Goal: Transaction & Acquisition: Purchase product/service

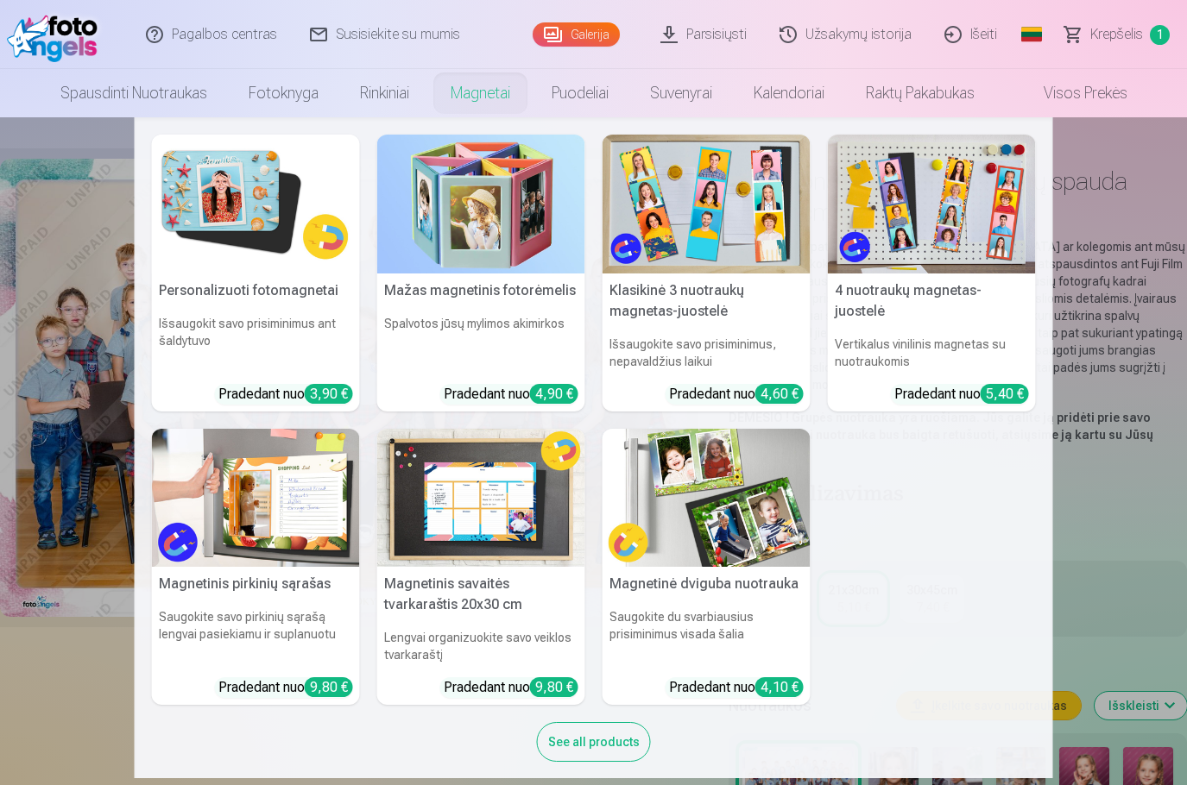
click at [451, 238] on img at bounding box center [481, 204] width 208 height 139
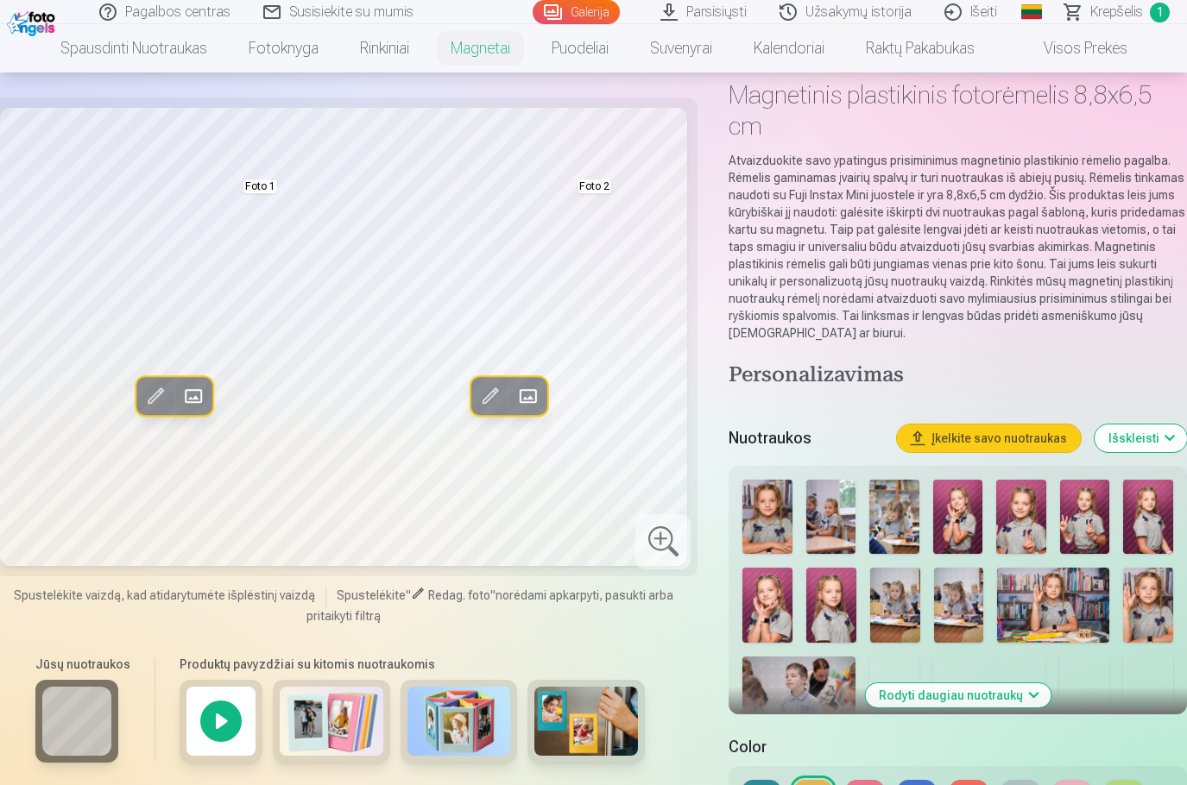
scroll to position [173, 0]
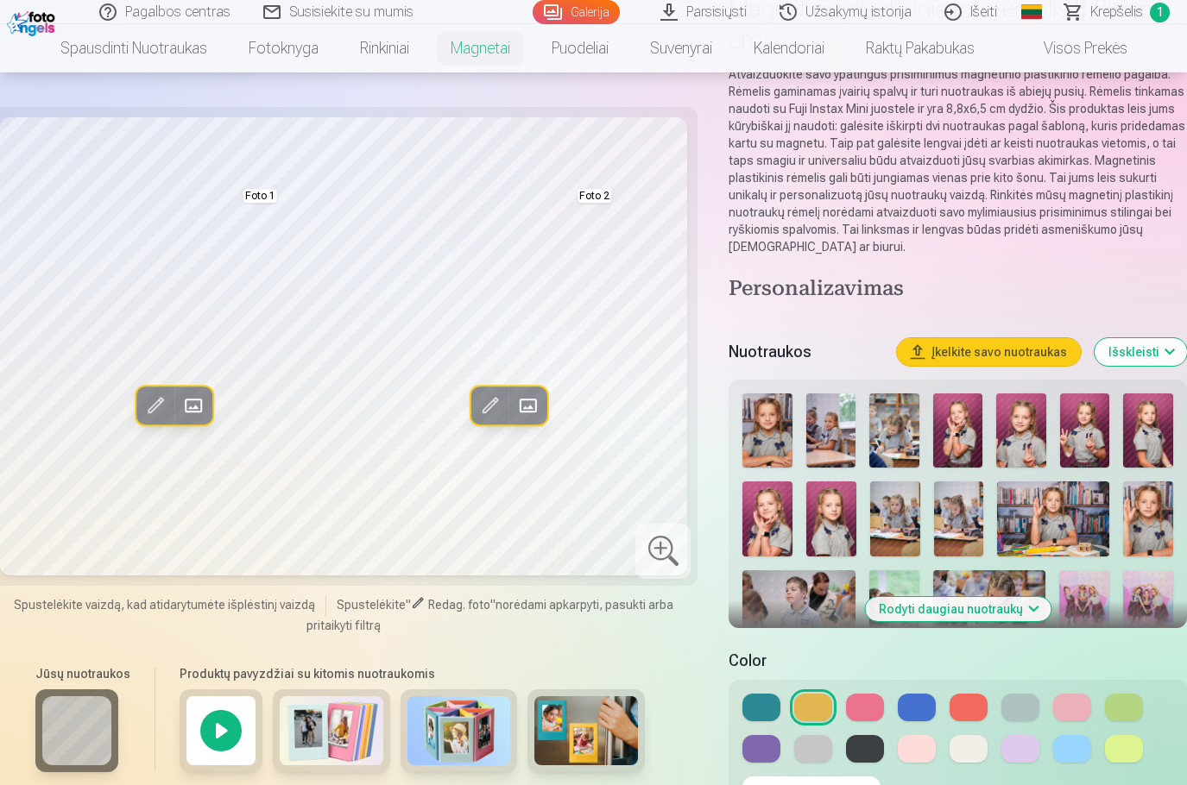
click at [971, 613] on button "Rodyti daugiau nuotraukų" at bounding box center [958, 609] width 186 height 24
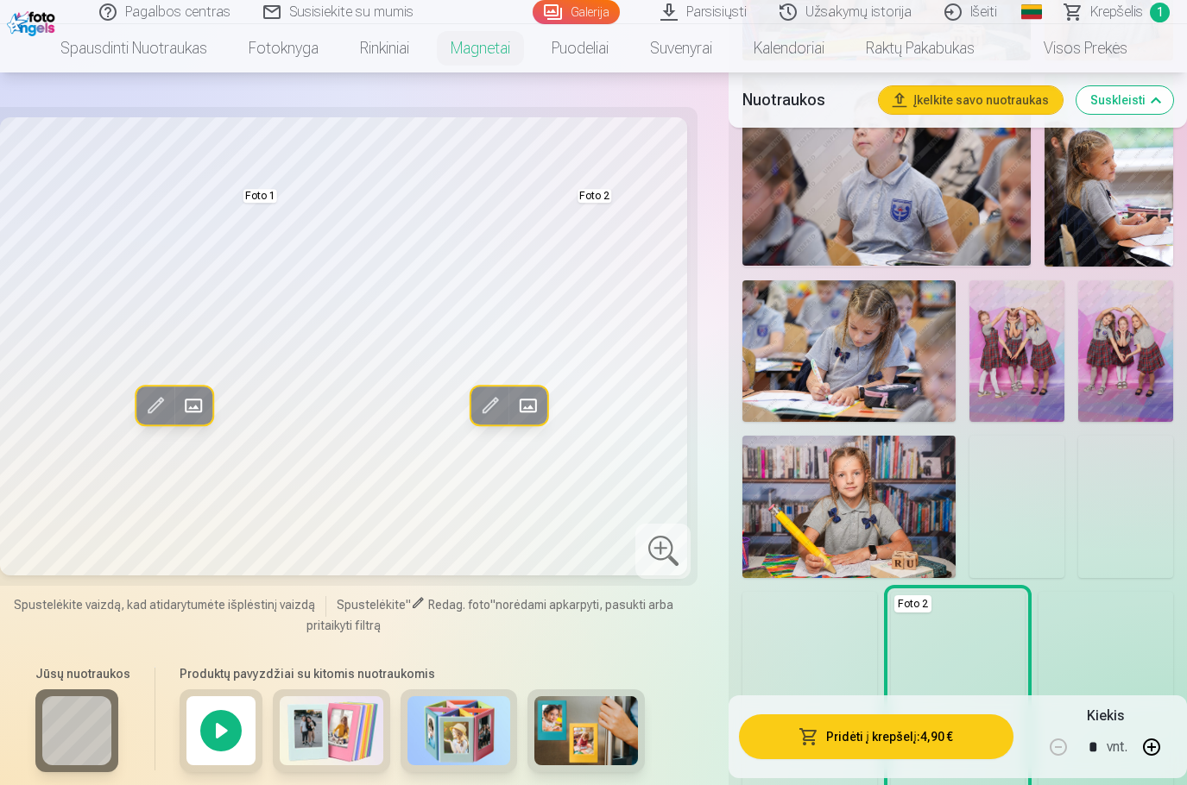
scroll to position [1295, 0]
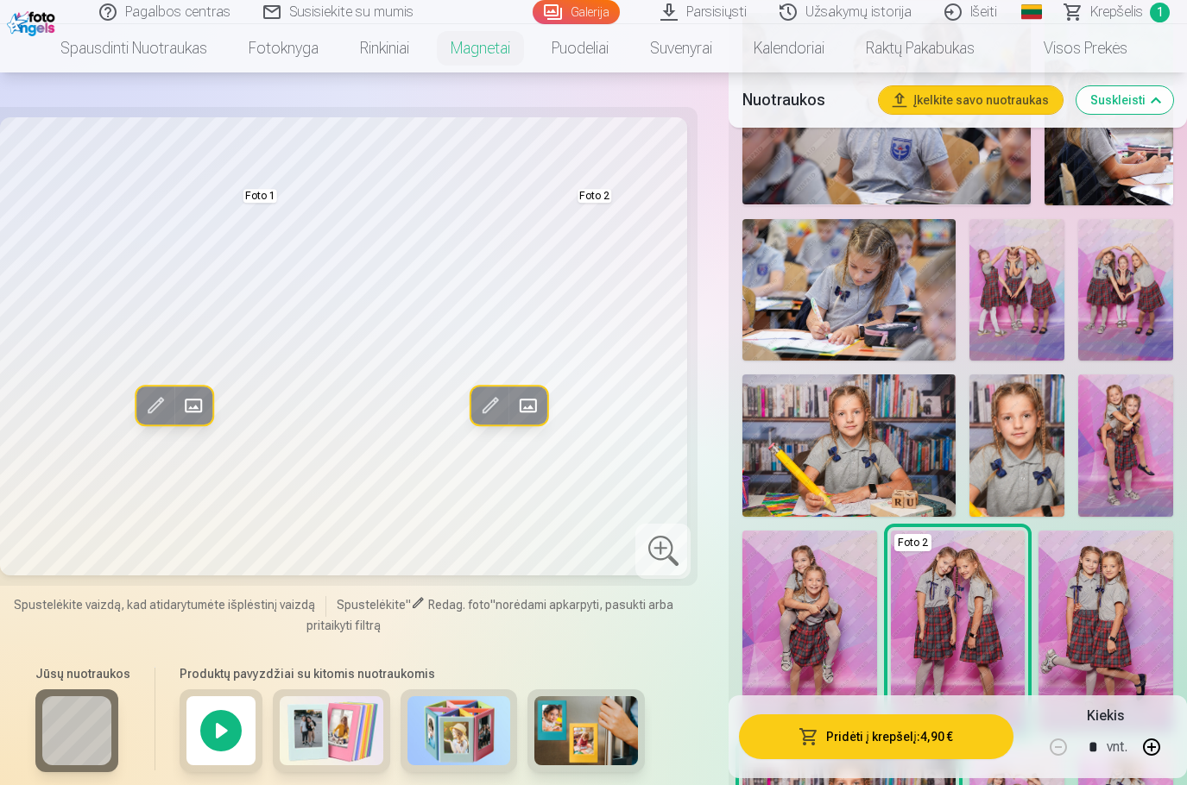
click at [1095, 591] on img at bounding box center [1105, 631] width 135 height 201
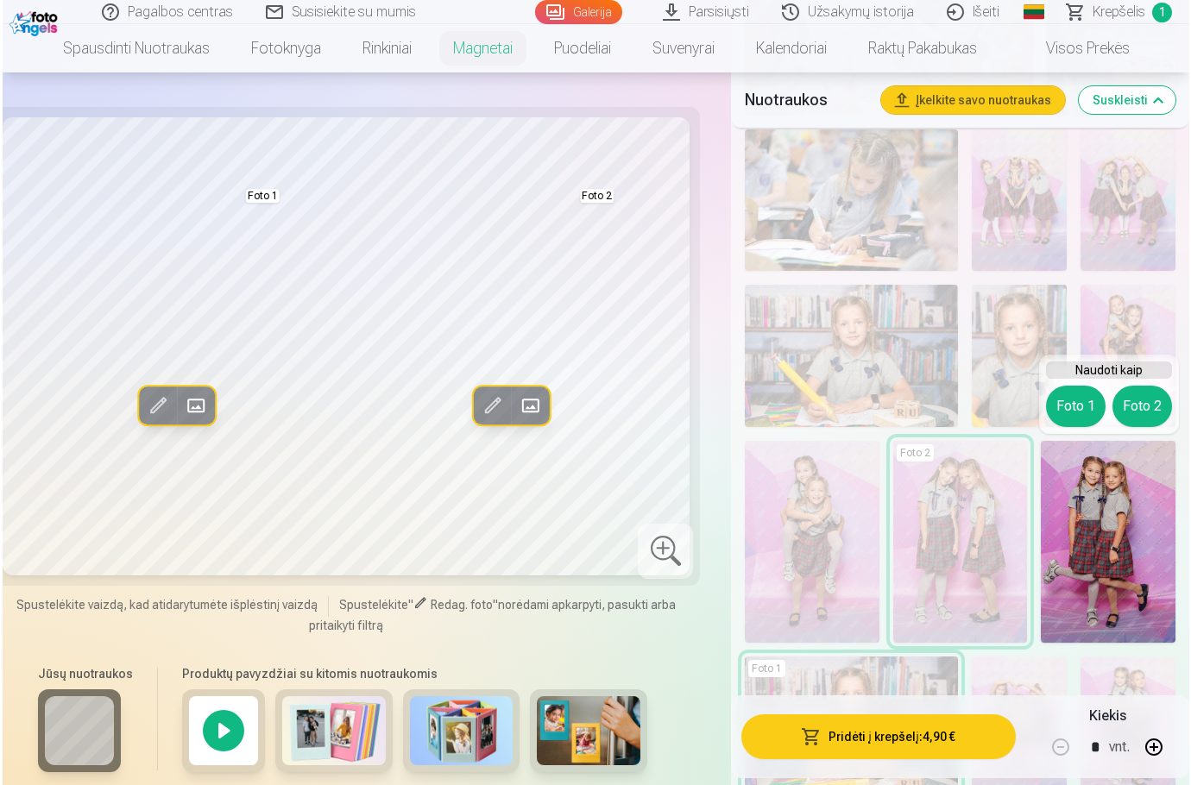
scroll to position [1467, 0]
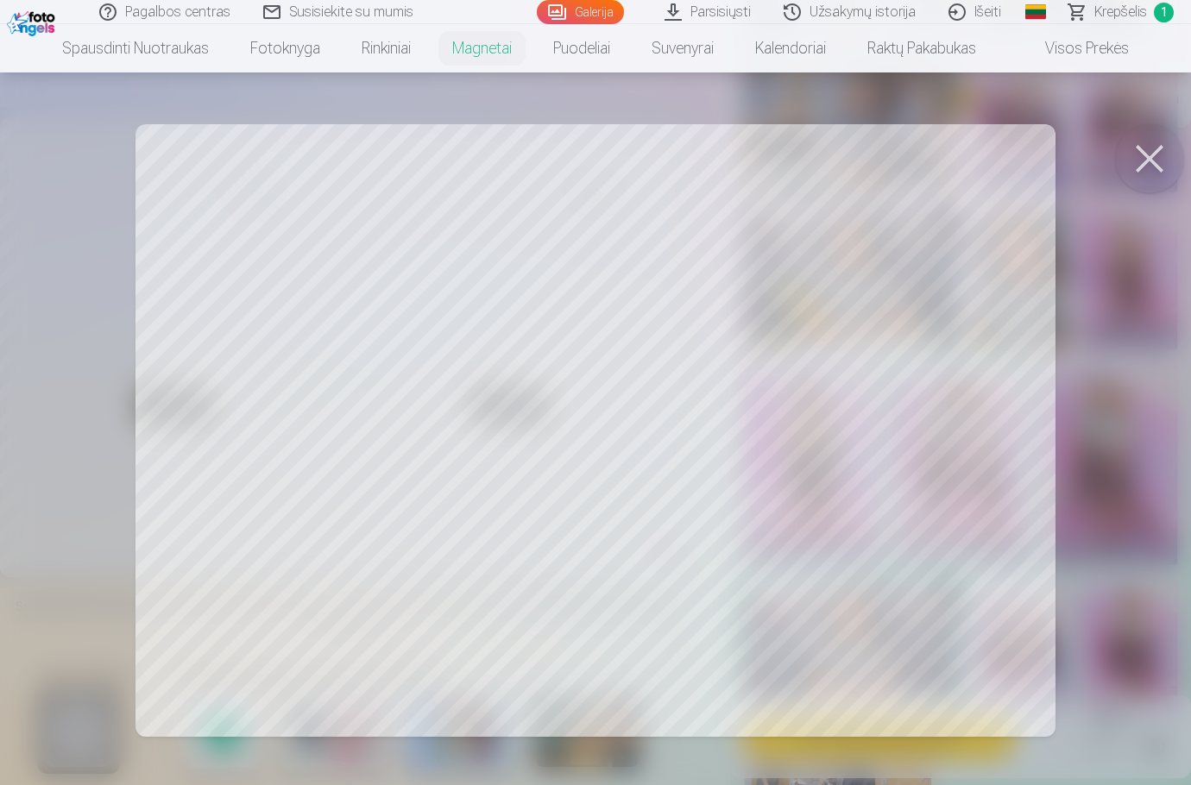
click at [845, 526] on div at bounding box center [595, 392] width 1191 height 785
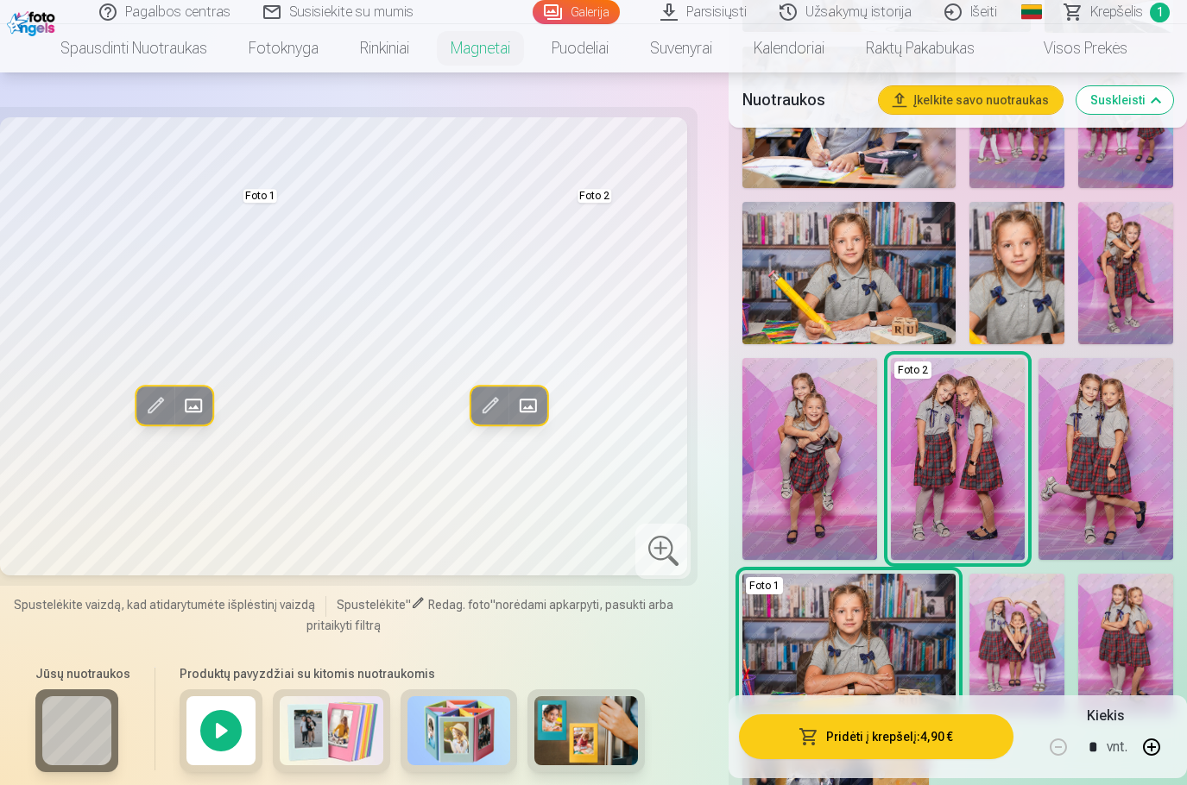
click at [485, 413] on span at bounding box center [490, 406] width 28 height 28
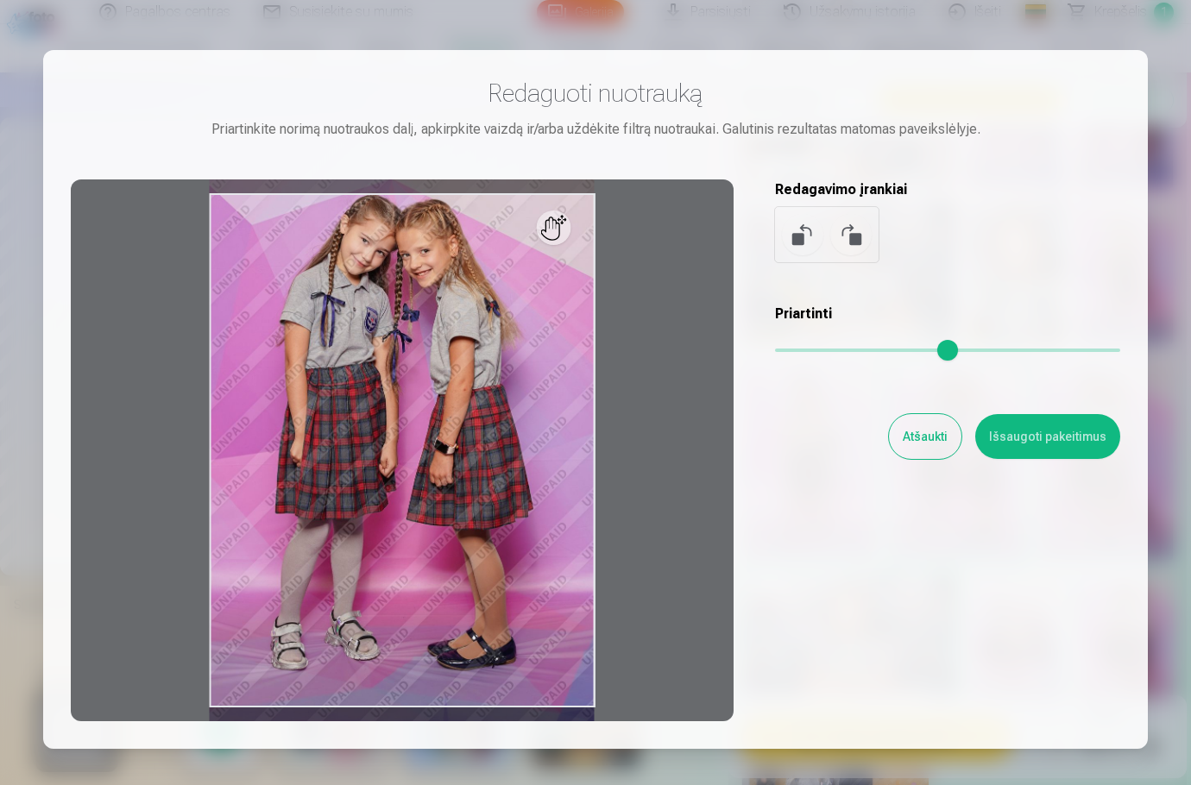
click at [459, 442] on div at bounding box center [402, 451] width 663 height 542
click at [554, 239] on div at bounding box center [402, 451] width 663 height 542
click at [451, 636] on div at bounding box center [402, 451] width 663 height 542
click at [923, 449] on button "Atšaukti" at bounding box center [925, 436] width 73 height 45
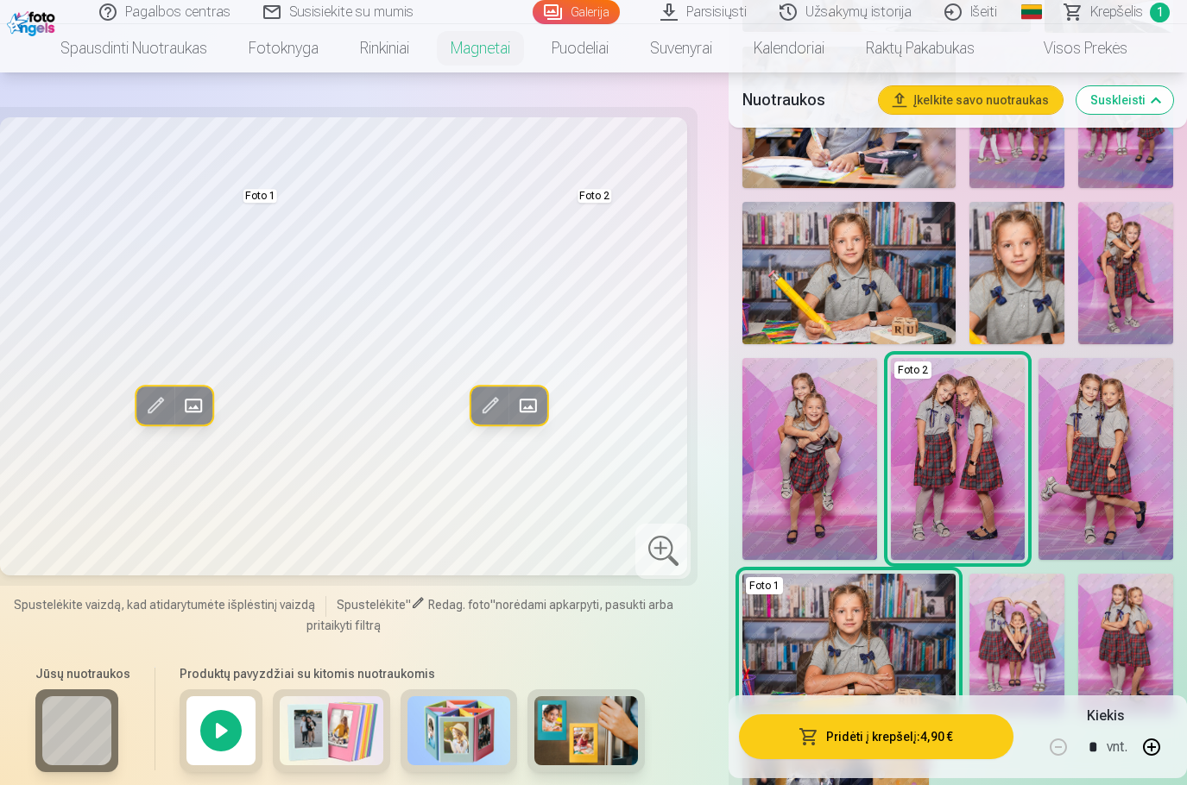
click at [519, 410] on span at bounding box center [528, 406] width 28 height 28
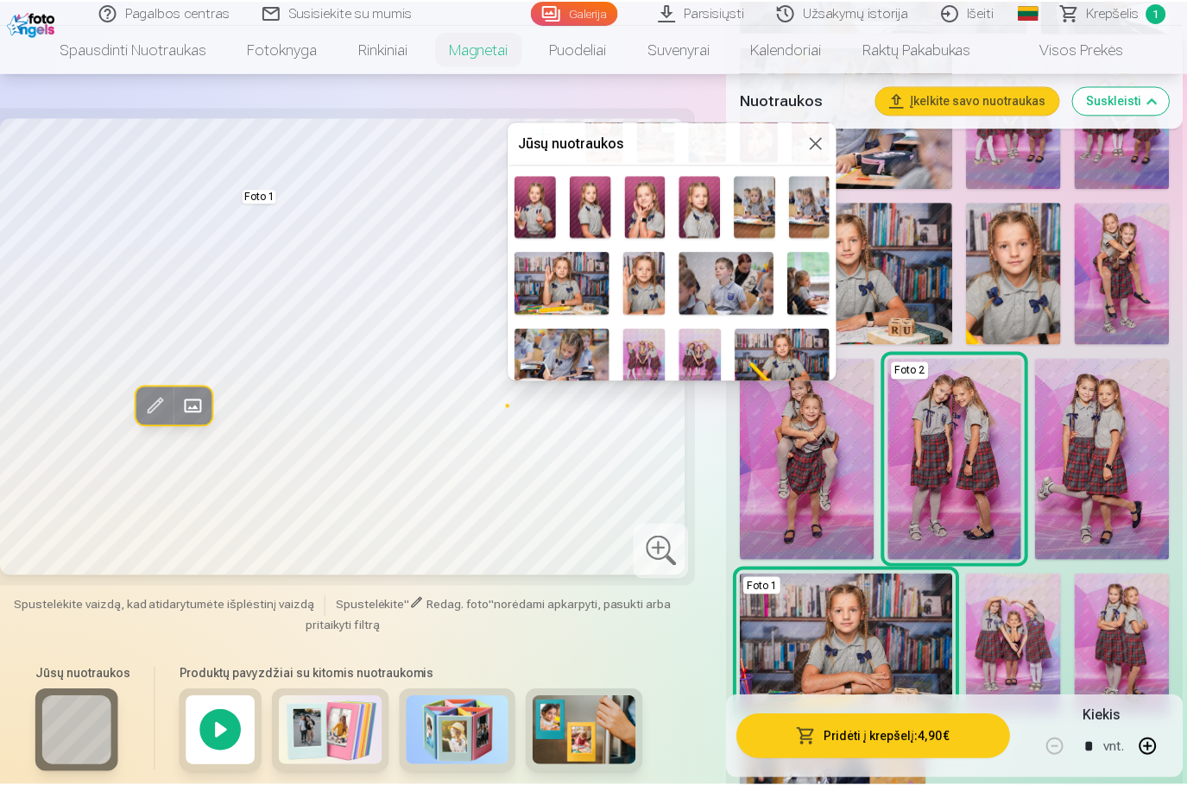
scroll to position [173, 0]
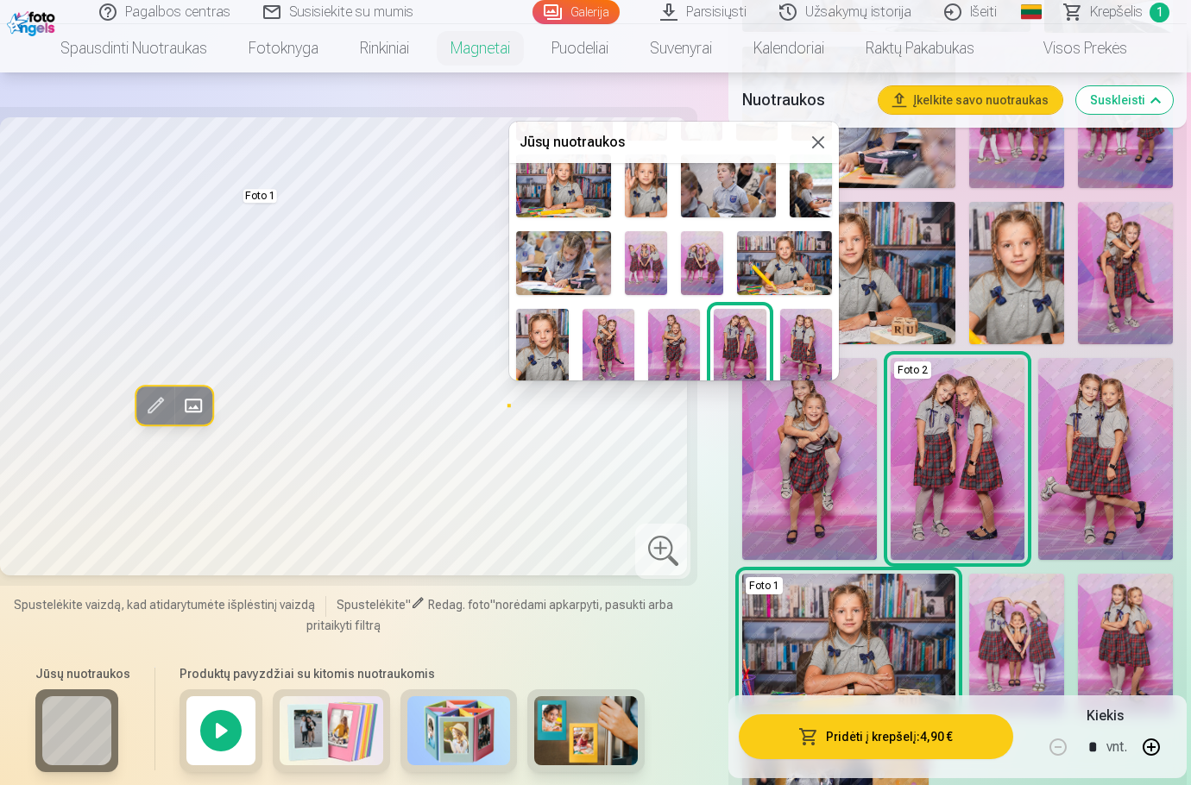
click at [794, 340] on img at bounding box center [806, 348] width 52 height 79
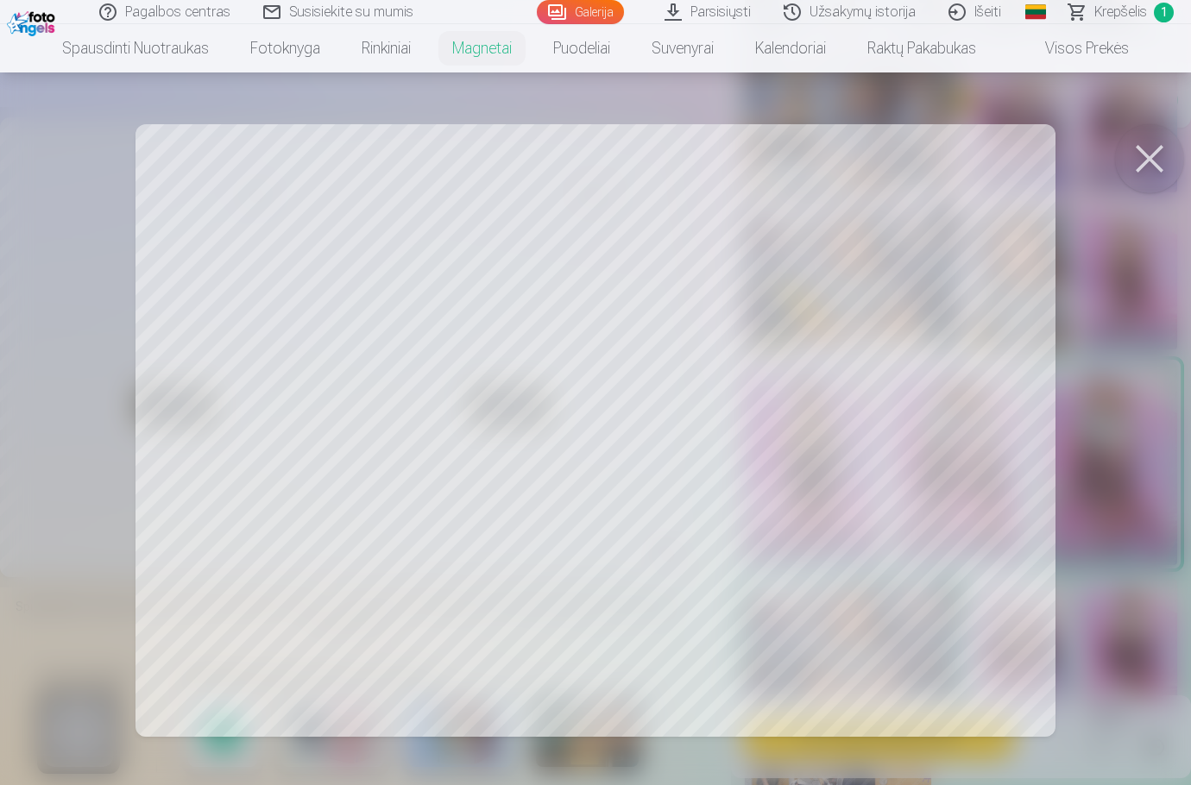
click at [1095, 156] on button at bounding box center [1149, 158] width 69 height 69
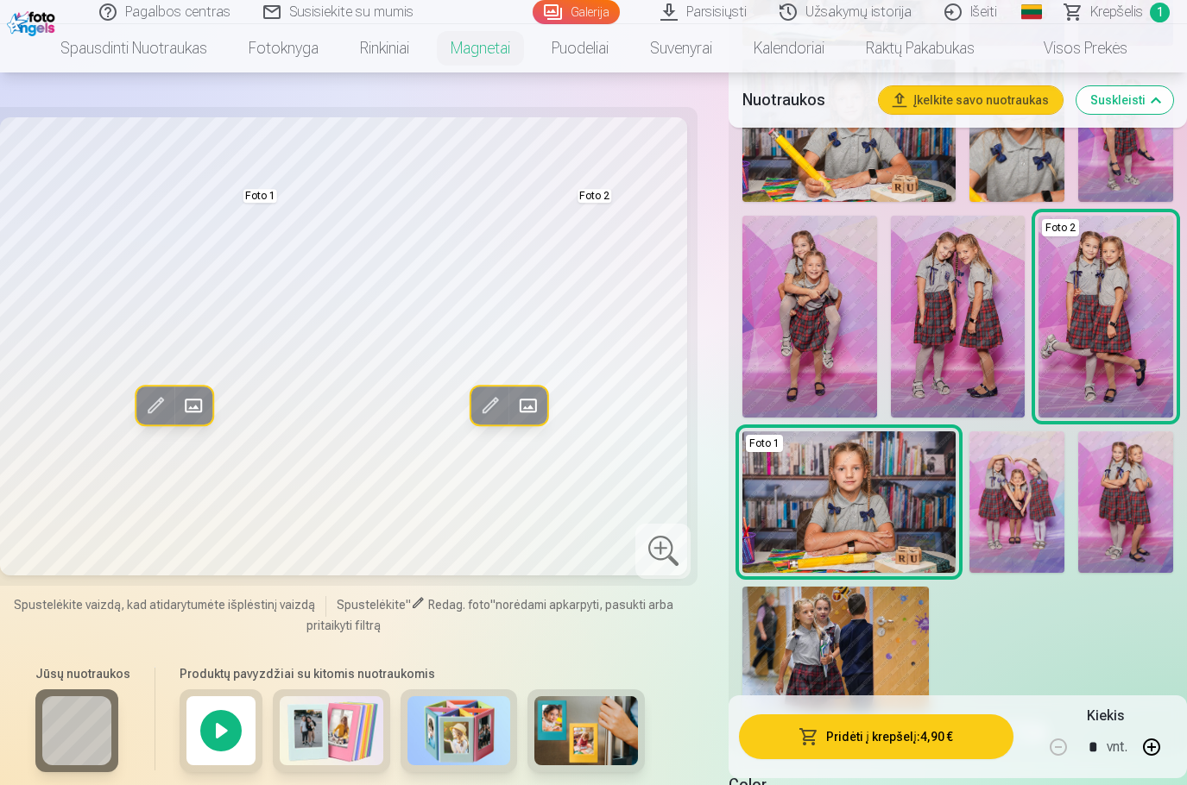
scroll to position [1640, 0]
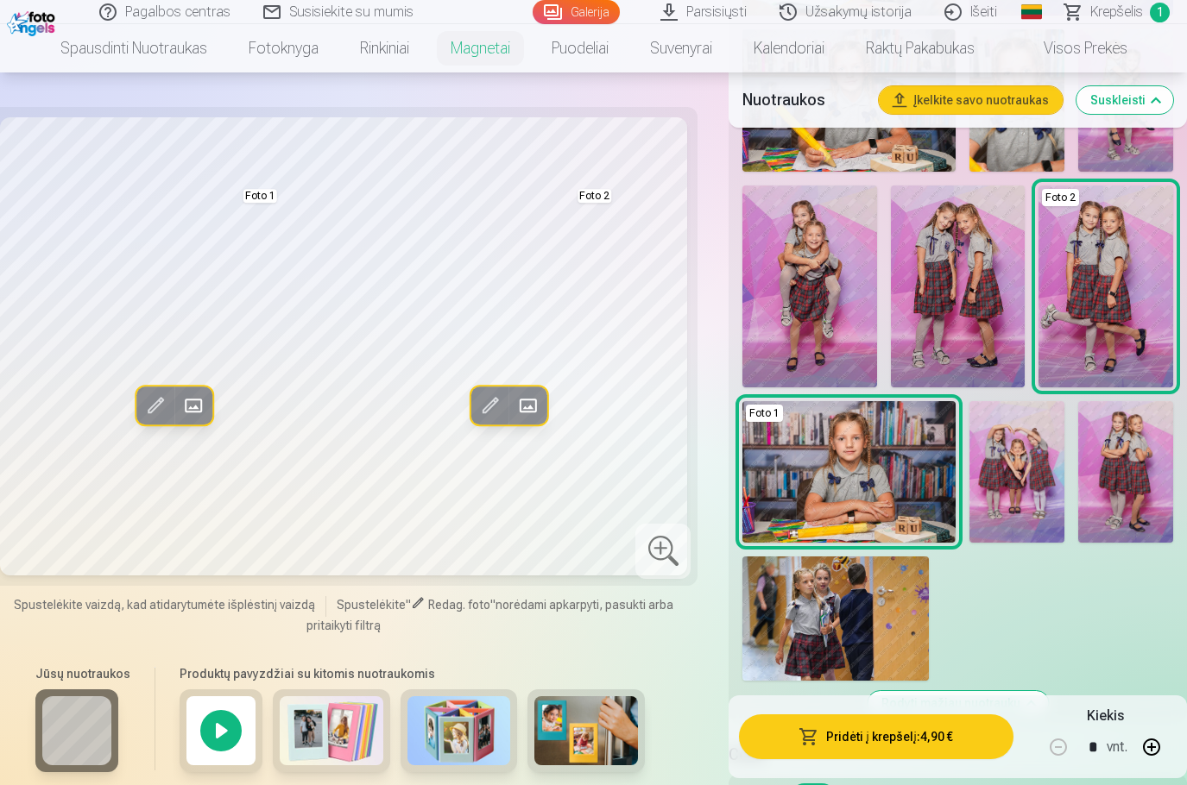
click at [323, 722] on img at bounding box center [332, 731] width 104 height 69
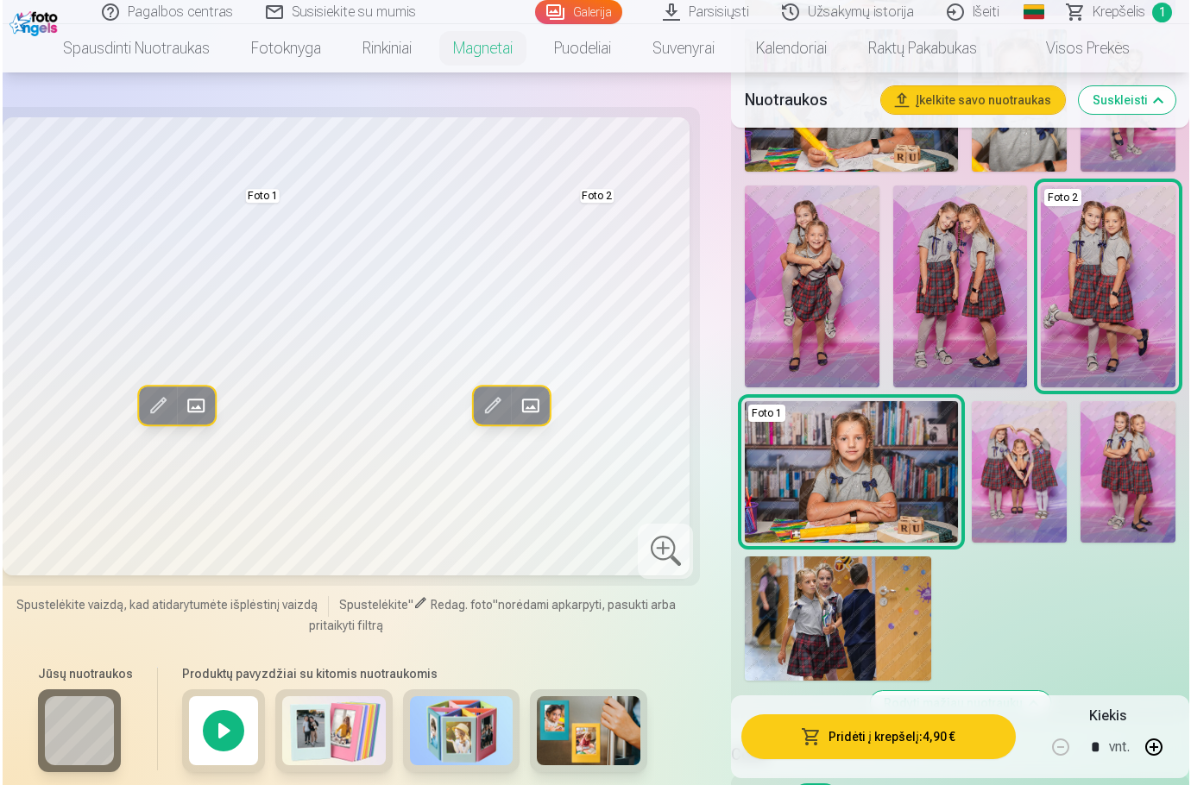
scroll to position [1726, 0]
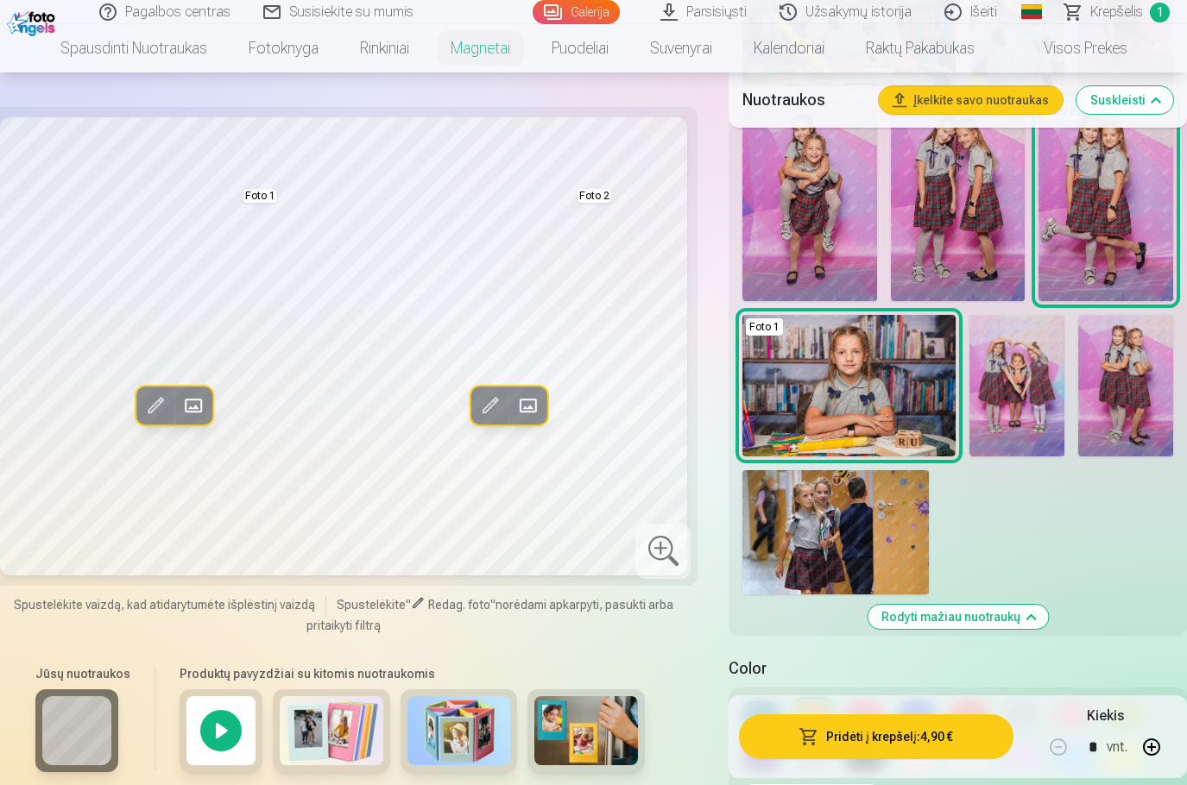
click at [154, 401] on span at bounding box center [156, 406] width 28 height 28
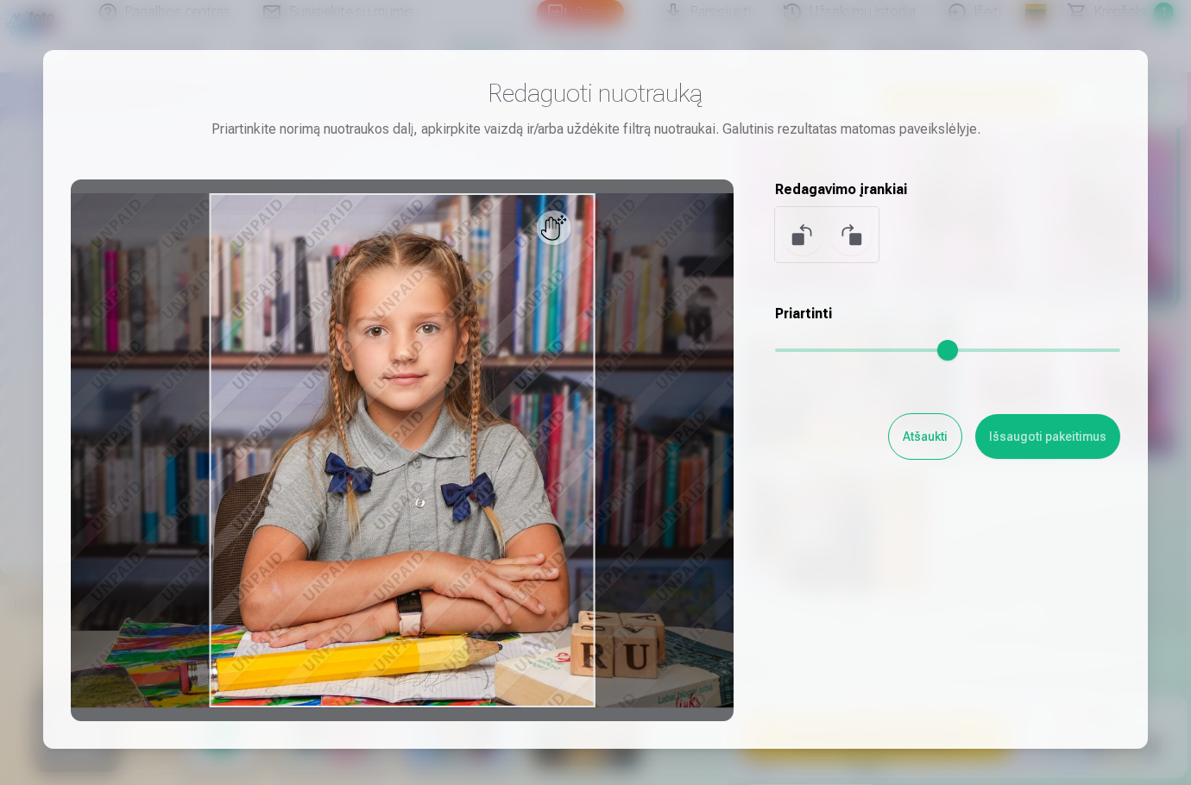
click at [938, 447] on button "Atšaukti" at bounding box center [925, 436] width 73 height 45
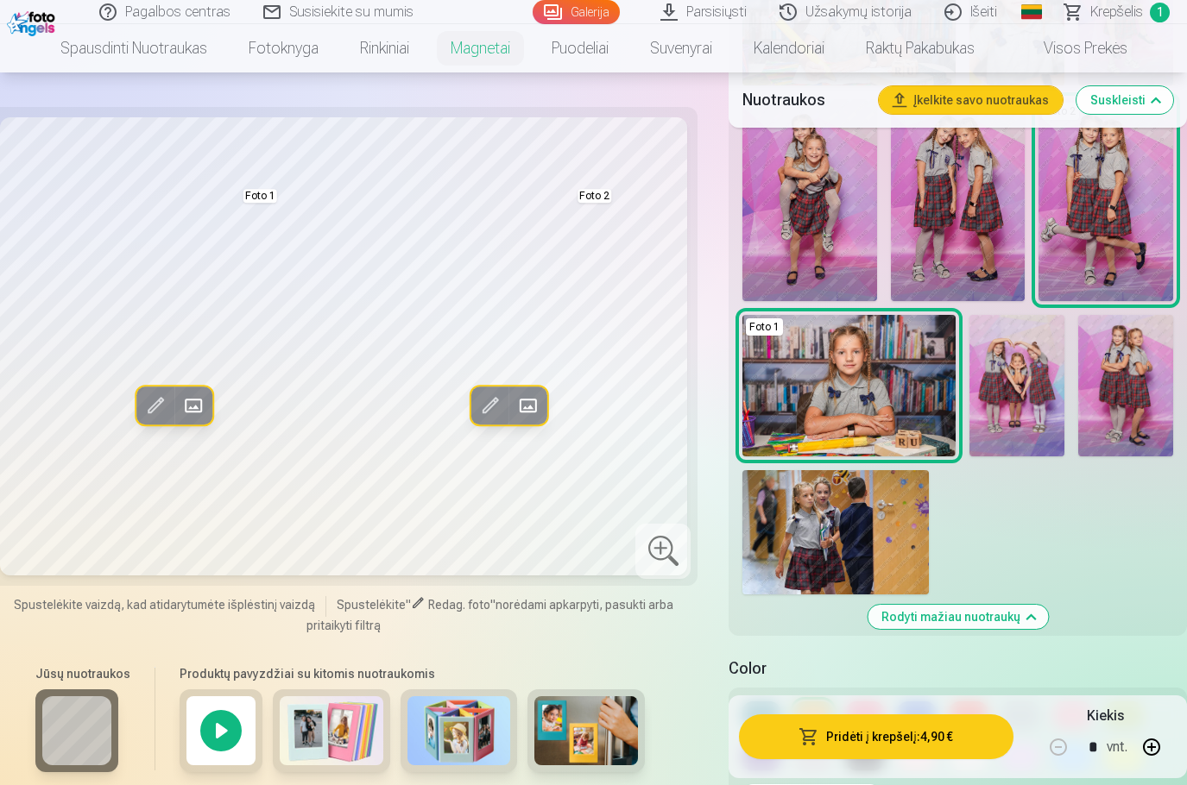
click at [192, 414] on span at bounding box center [194, 406] width 28 height 28
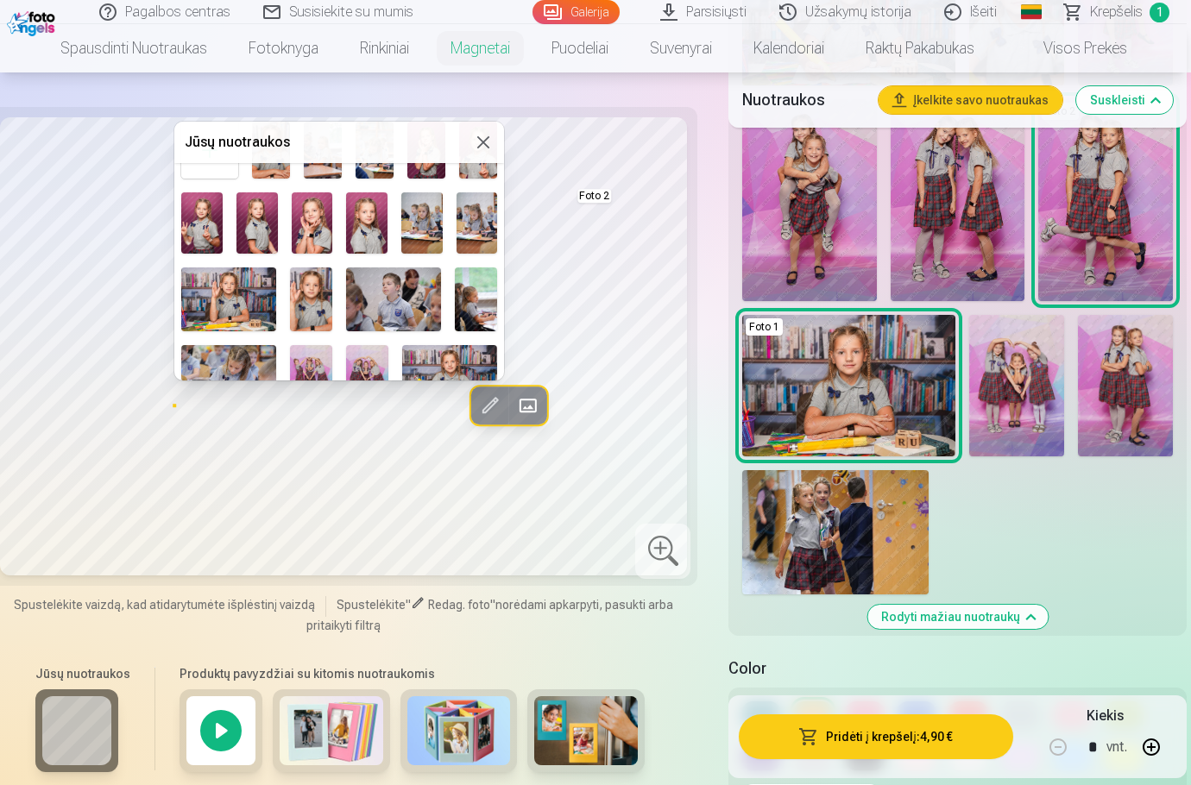
scroll to position [86, 0]
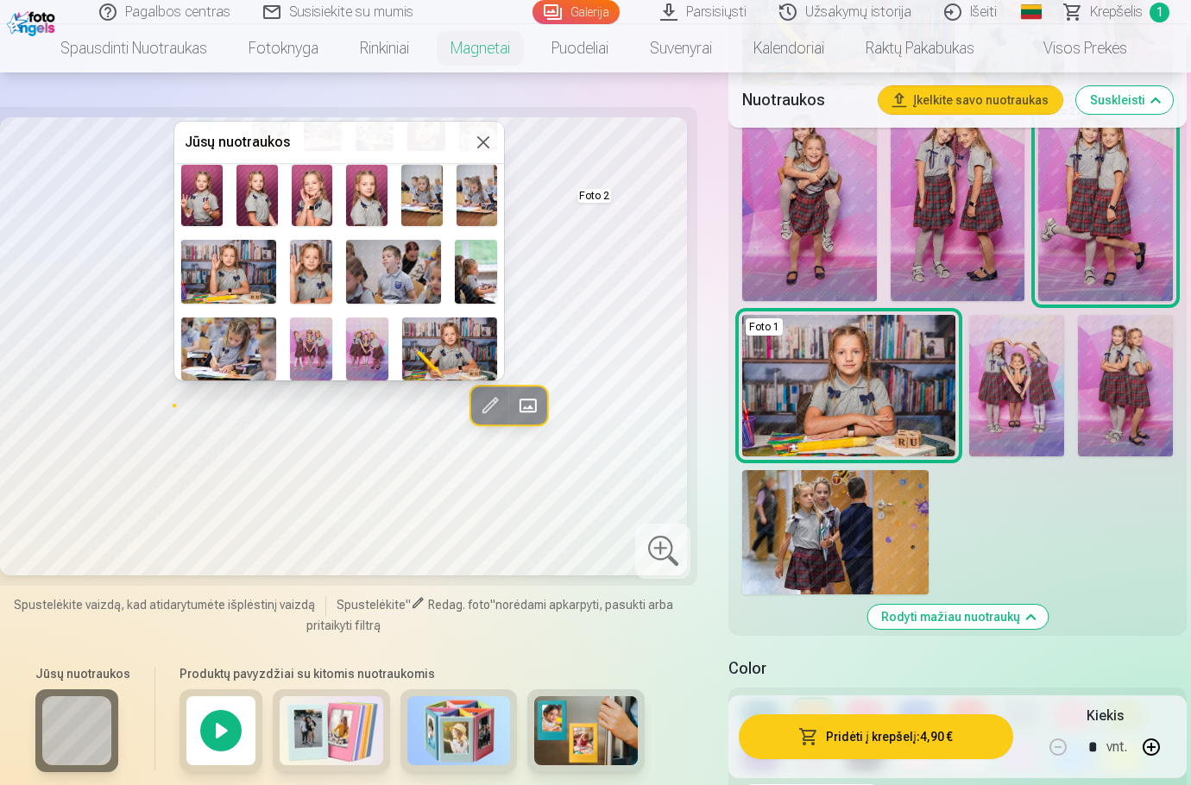
click at [429, 349] on img at bounding box center [449, 349] width 95 height 63
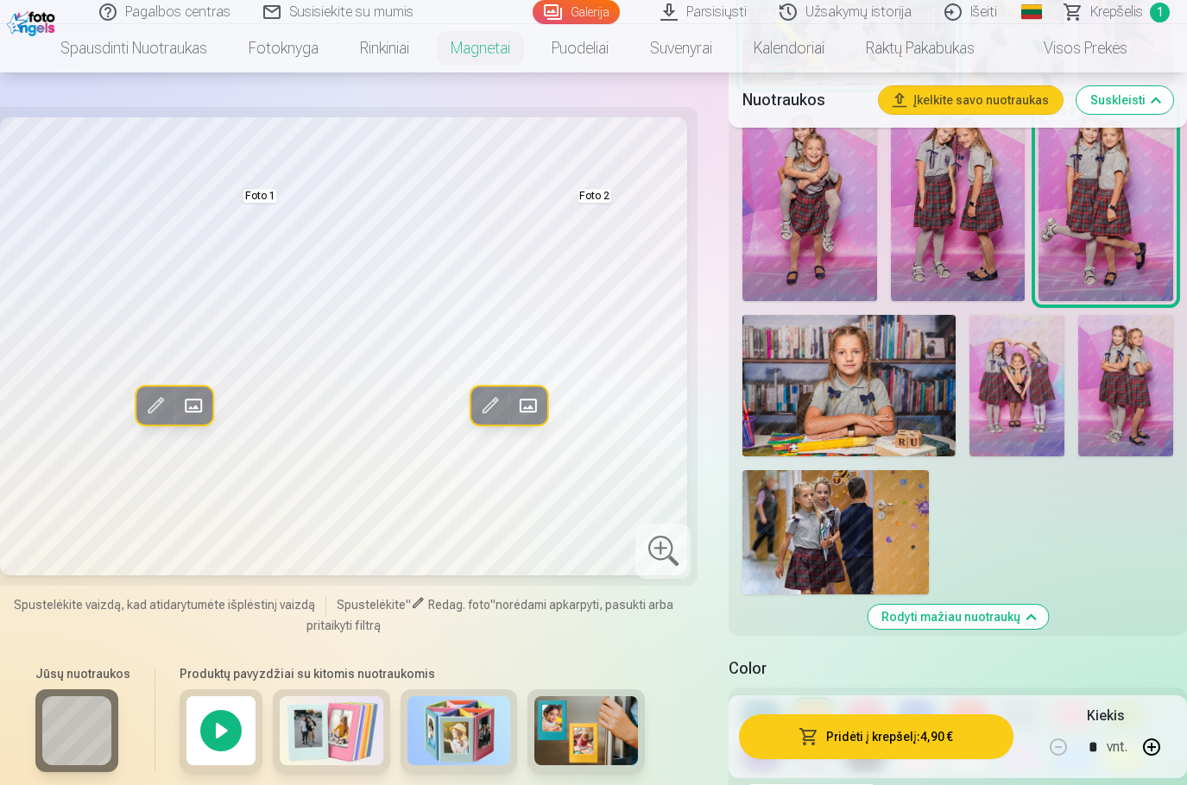
click at [192, 410] on span at bounding box center [194, 406] width 28 height 28
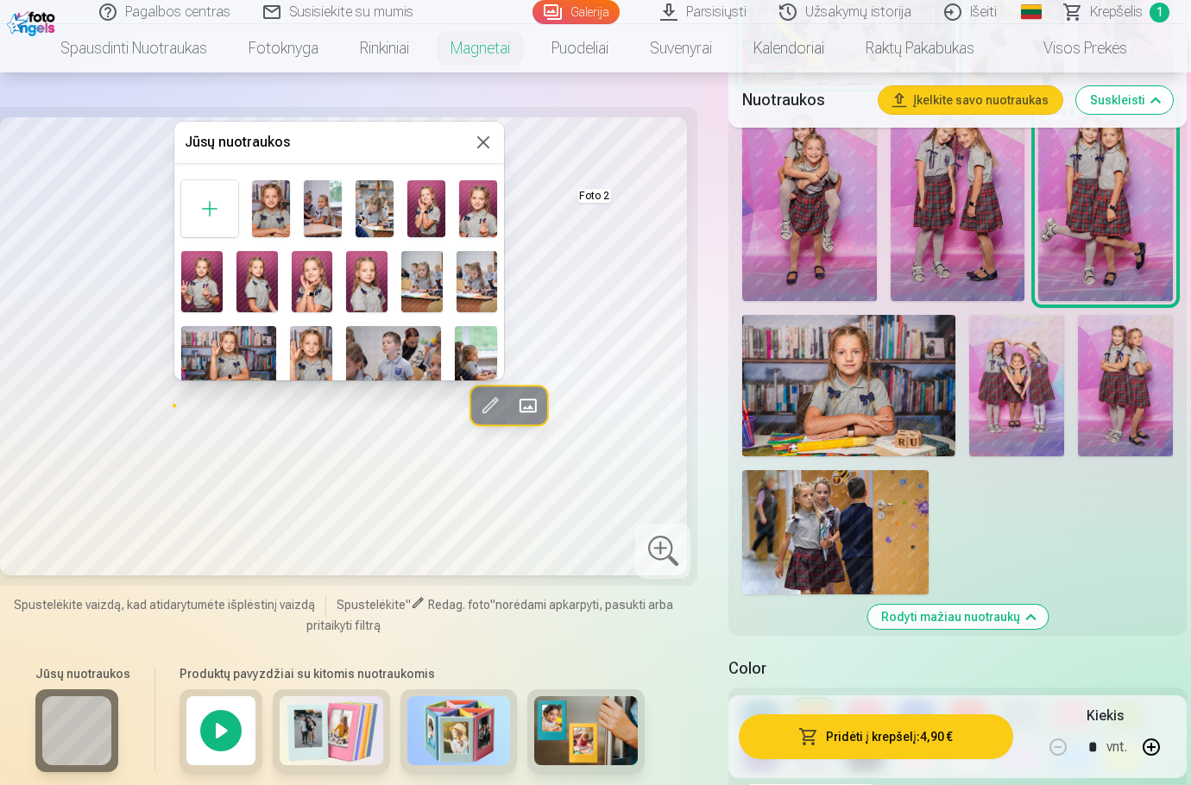
click at [264, 204] on img at bounding box center [271, 208] width 38 height 57
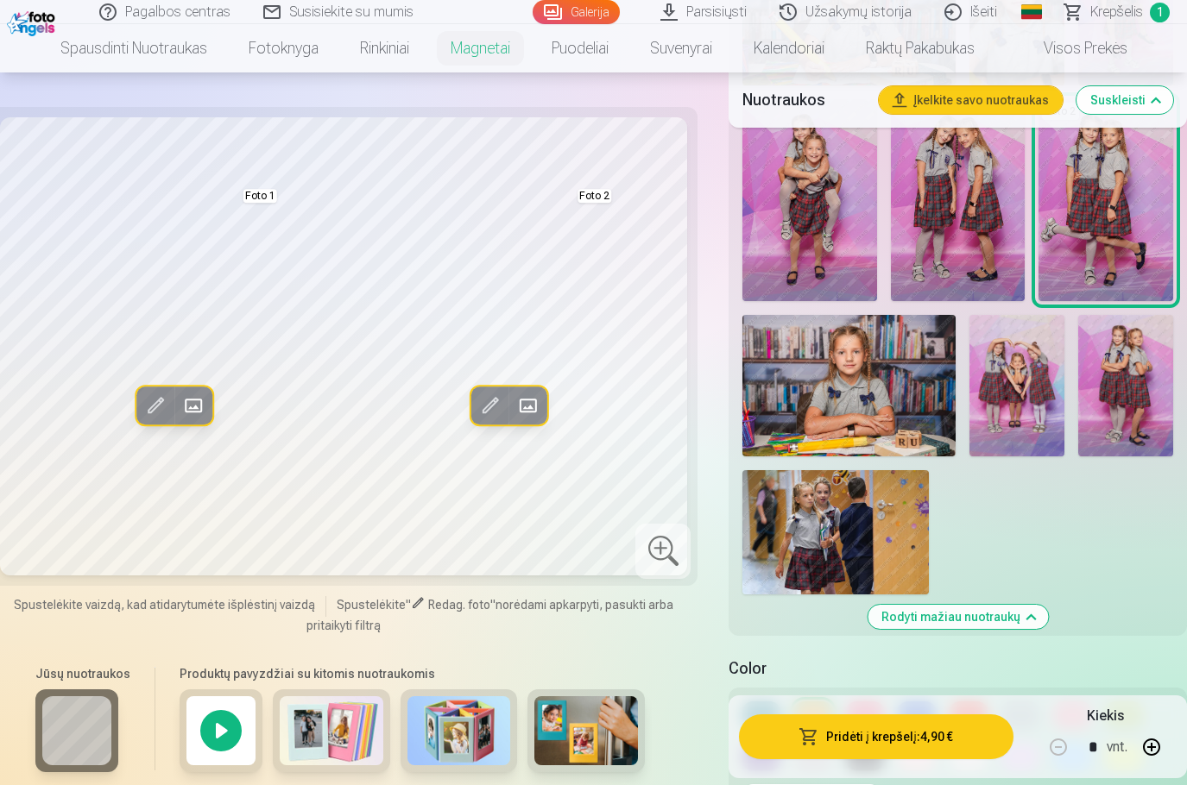
click at [193, 405] on span at bounding box center [194, 406] width 28 height 28
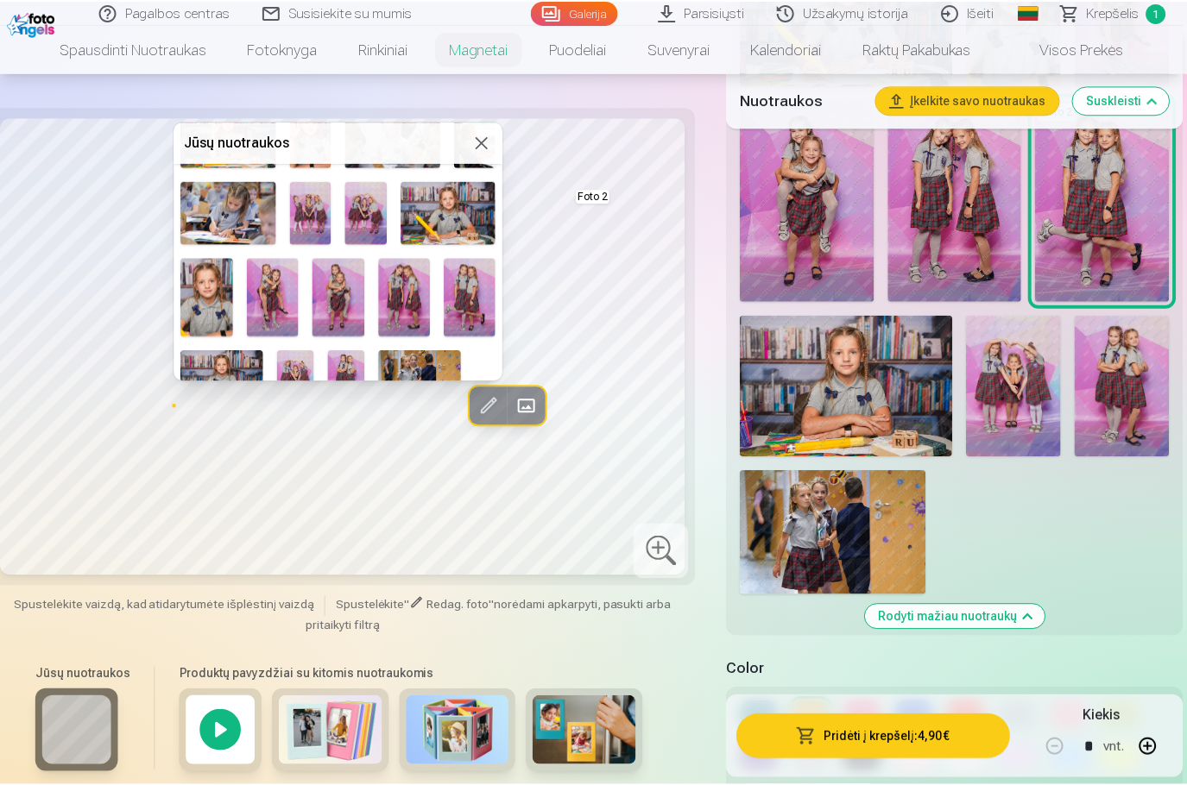
scroll to position [249, 0]
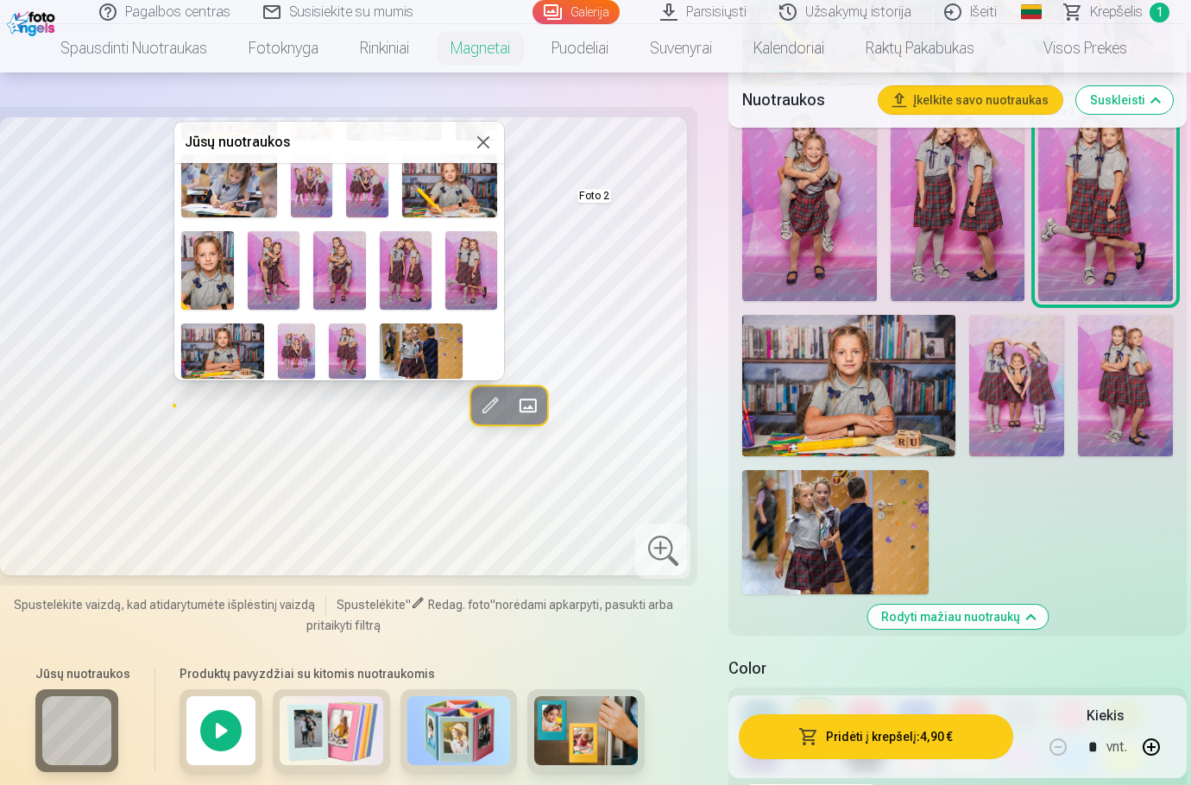
click at [202, 279] on img at bounding box center [207, 270] width 52 height 79
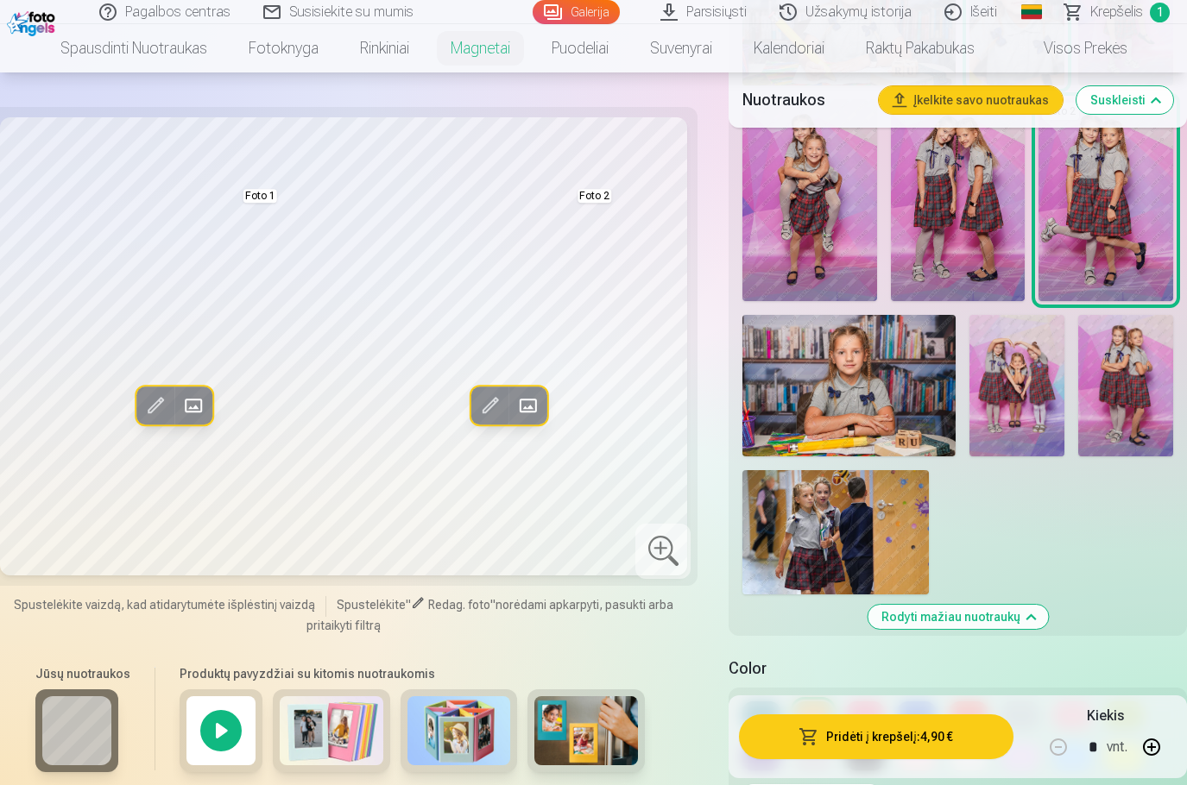
click at [196, 399] on span at bounding box center [194, 406] width 28 height 28
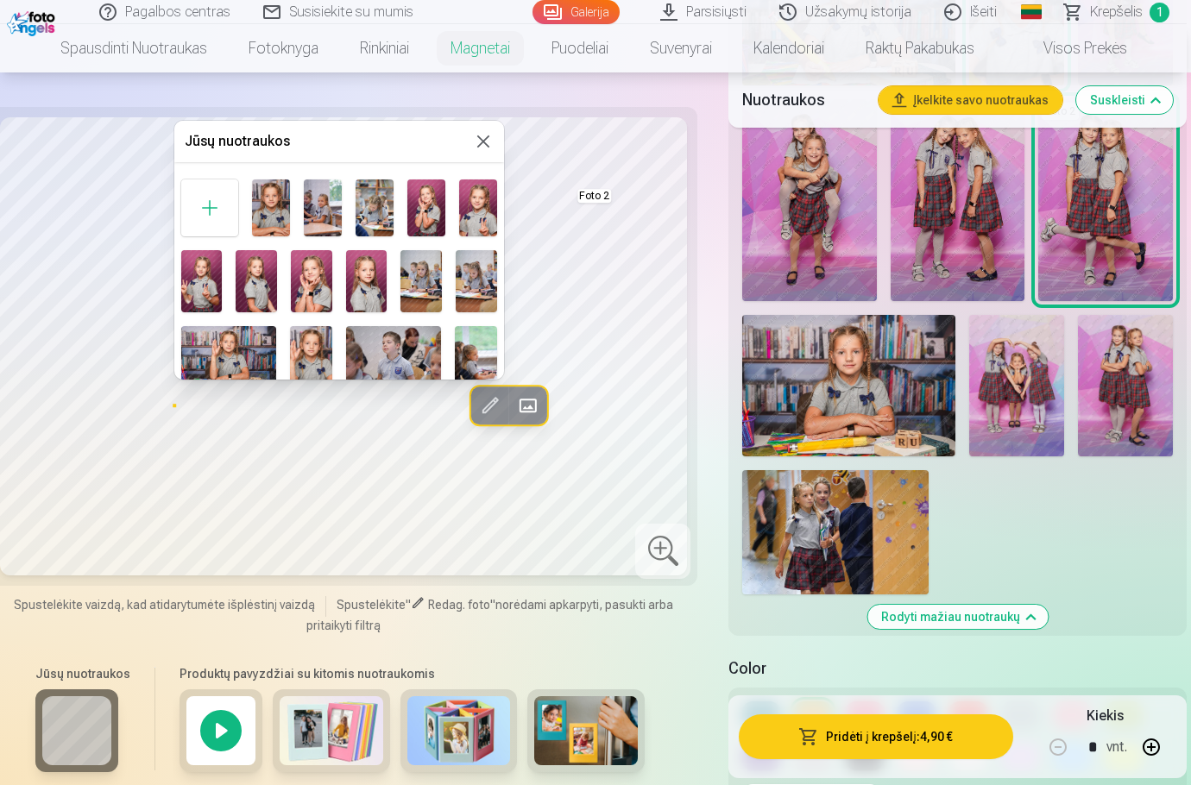
click at [262, 210] on img at bounding box center [271, 208] width 38 height 57
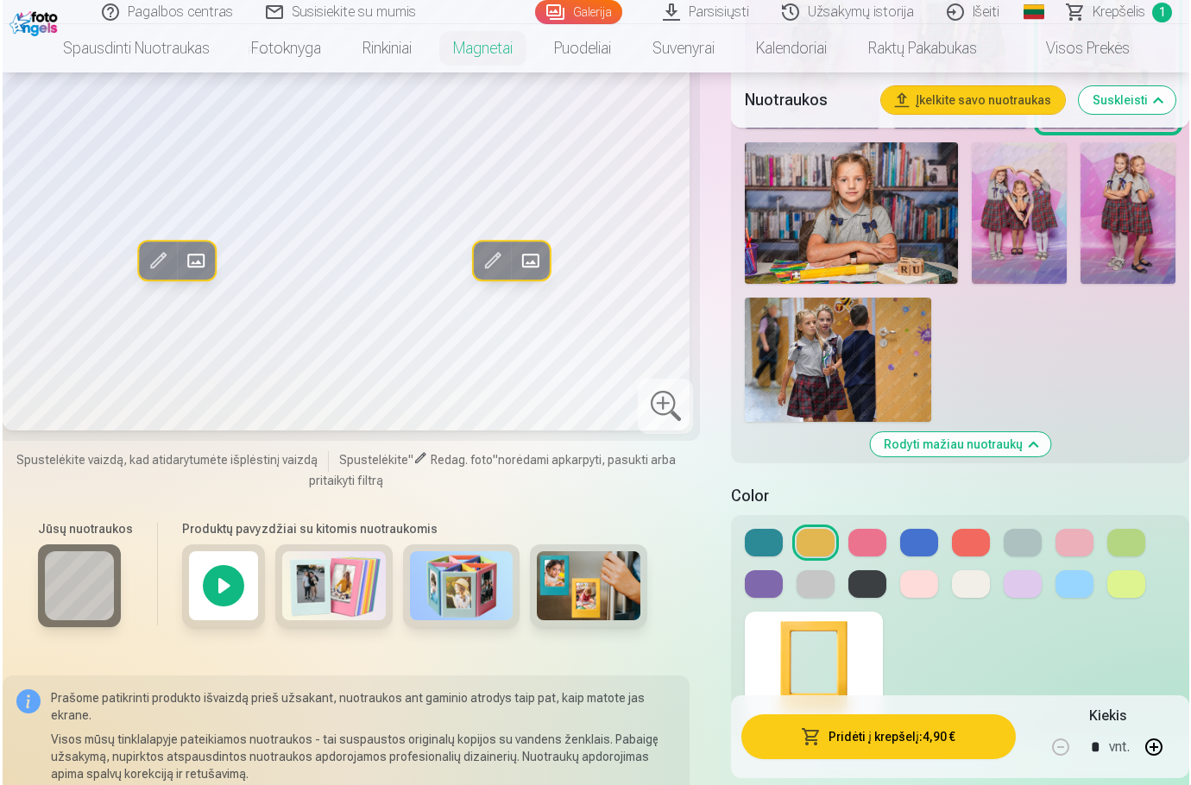
scroll to position [1985, 0]
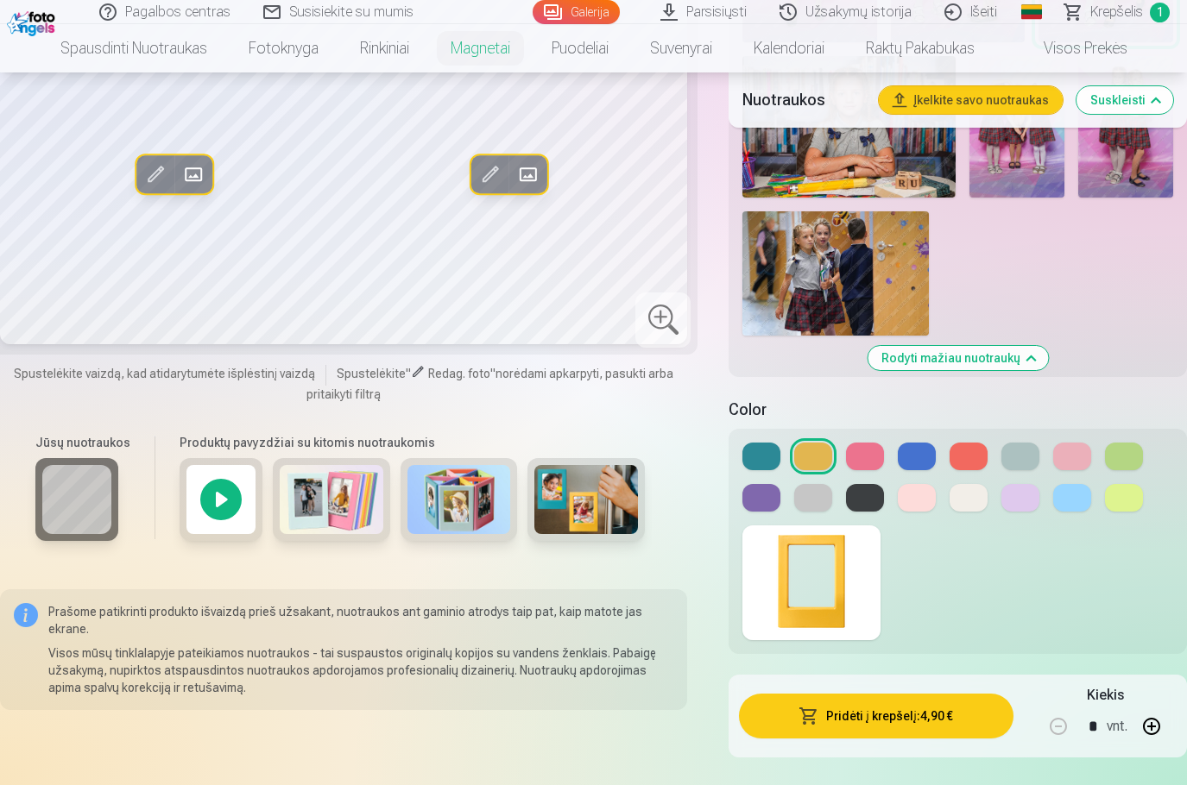
click at [975, 502] on button at bounding box center [968, 498] width 38 height 28
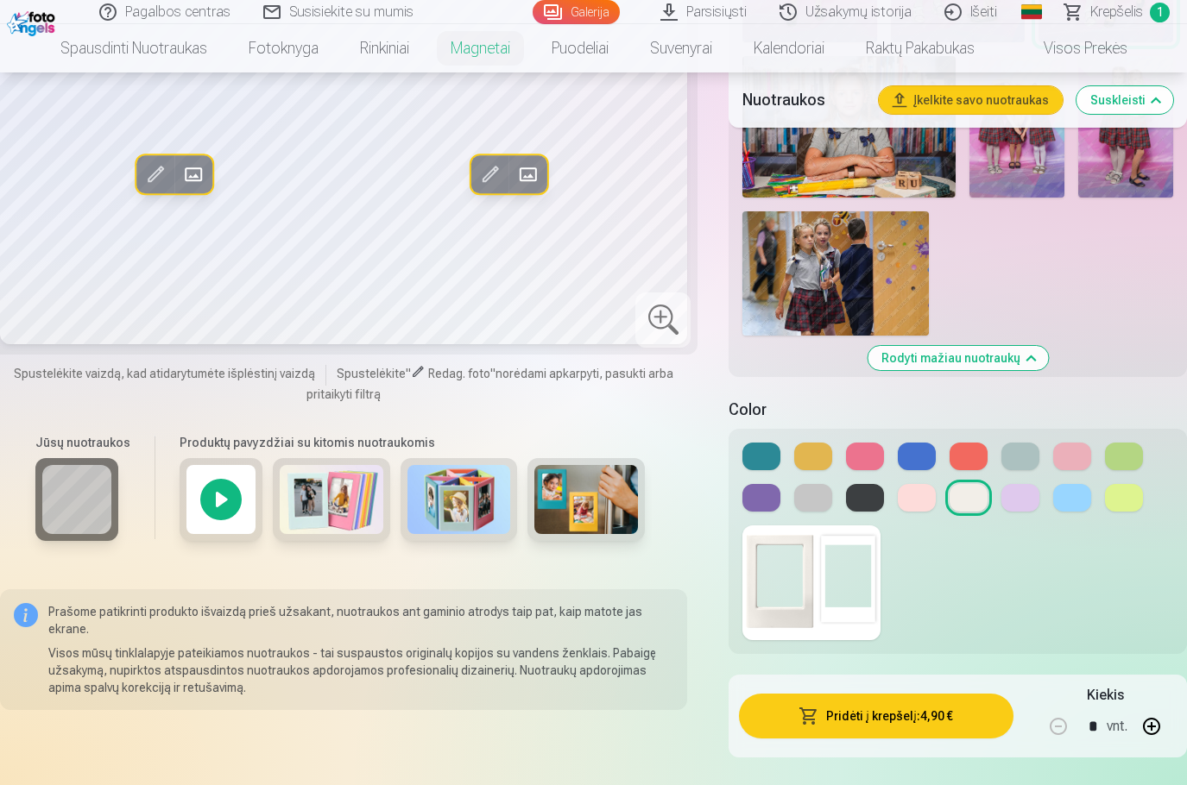
click at [887, 715] on button "Pridėti į krepšelį : 4,90 €" at bounding box center [876, 716] width 274 height 45
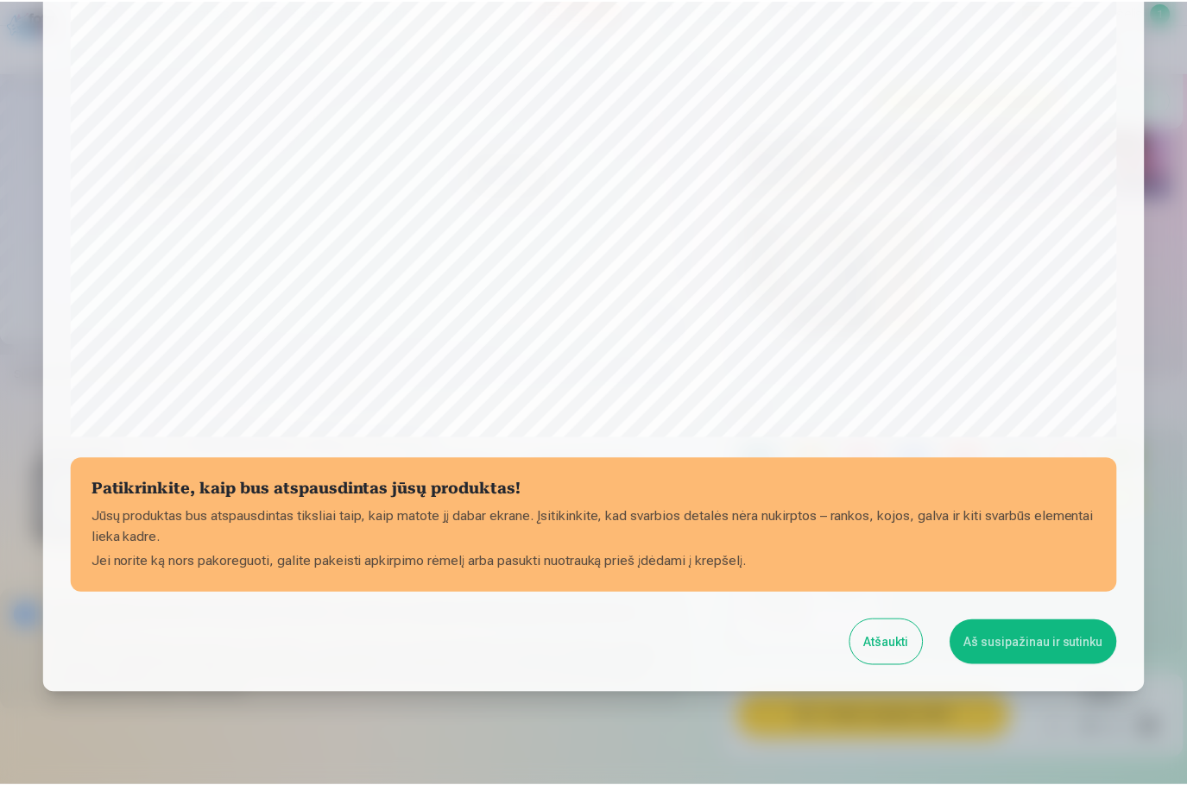
scroll to position [457, 0]
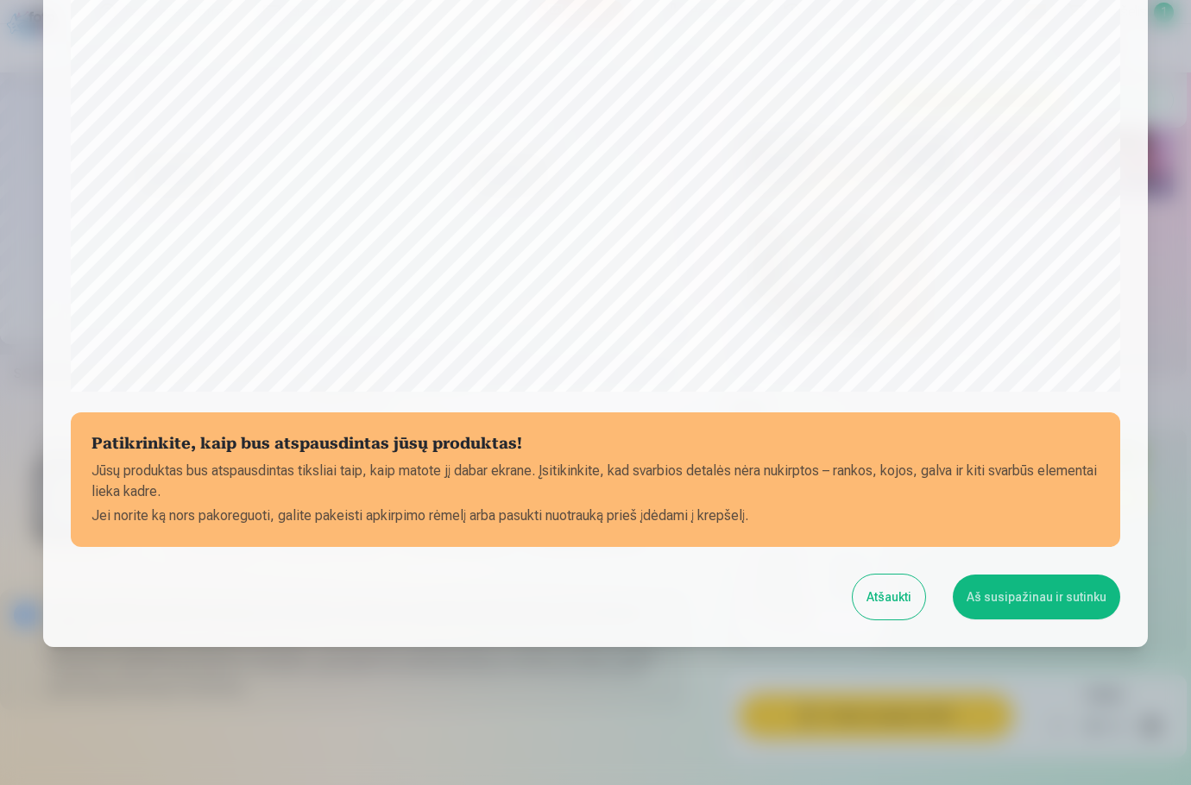
click at [1011, 594] on button "Aš susipažinau ir sutinku" at bounding box center [1036, 597] width 167 height 45
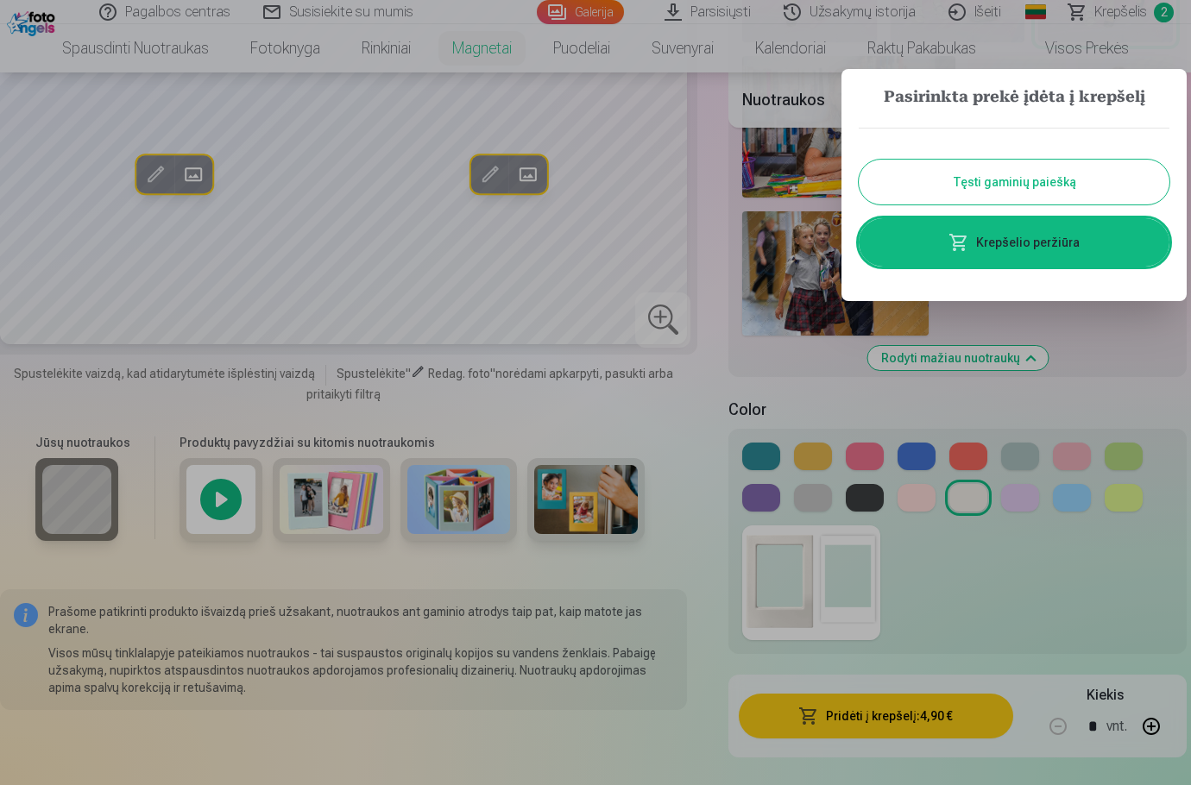
click at [583, 406] on div at bounding box center [595, 392] width 1191 height 785
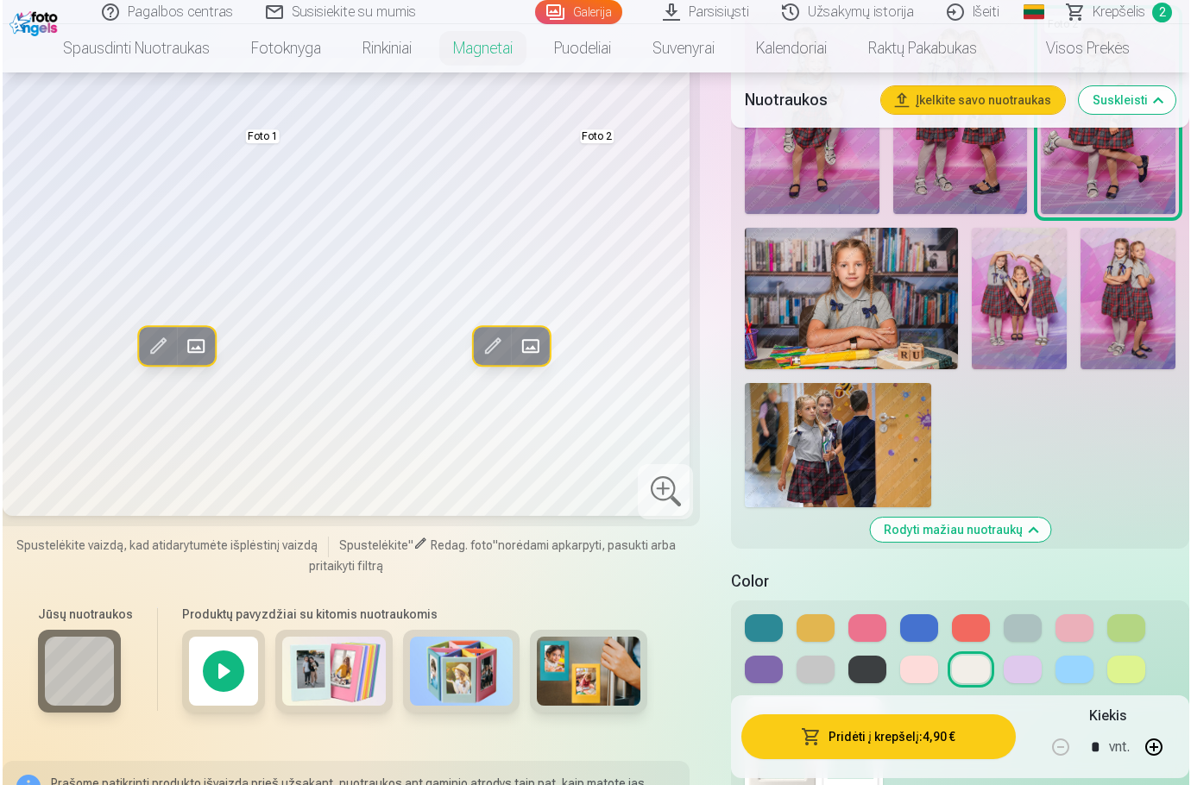
scroll to position [1813, 0]
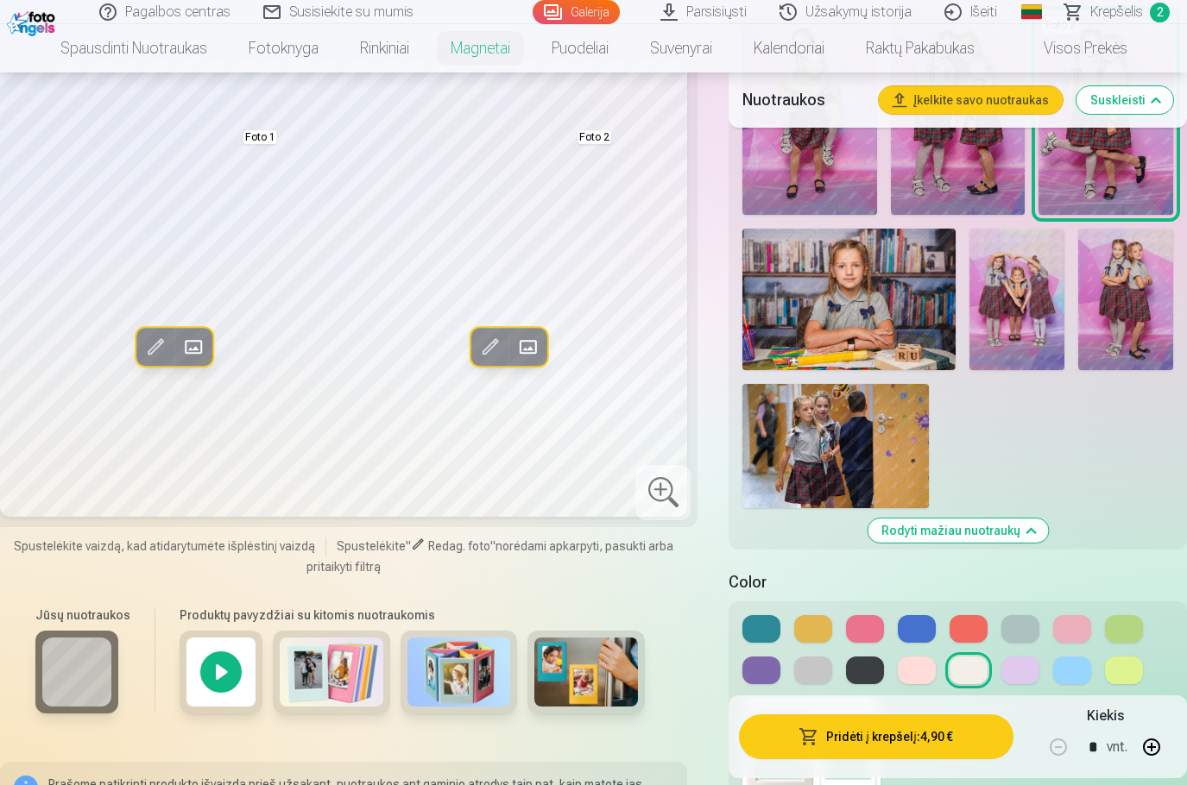
click at [195, 361] on span at bounding box center [194, 347] width 28 height 28
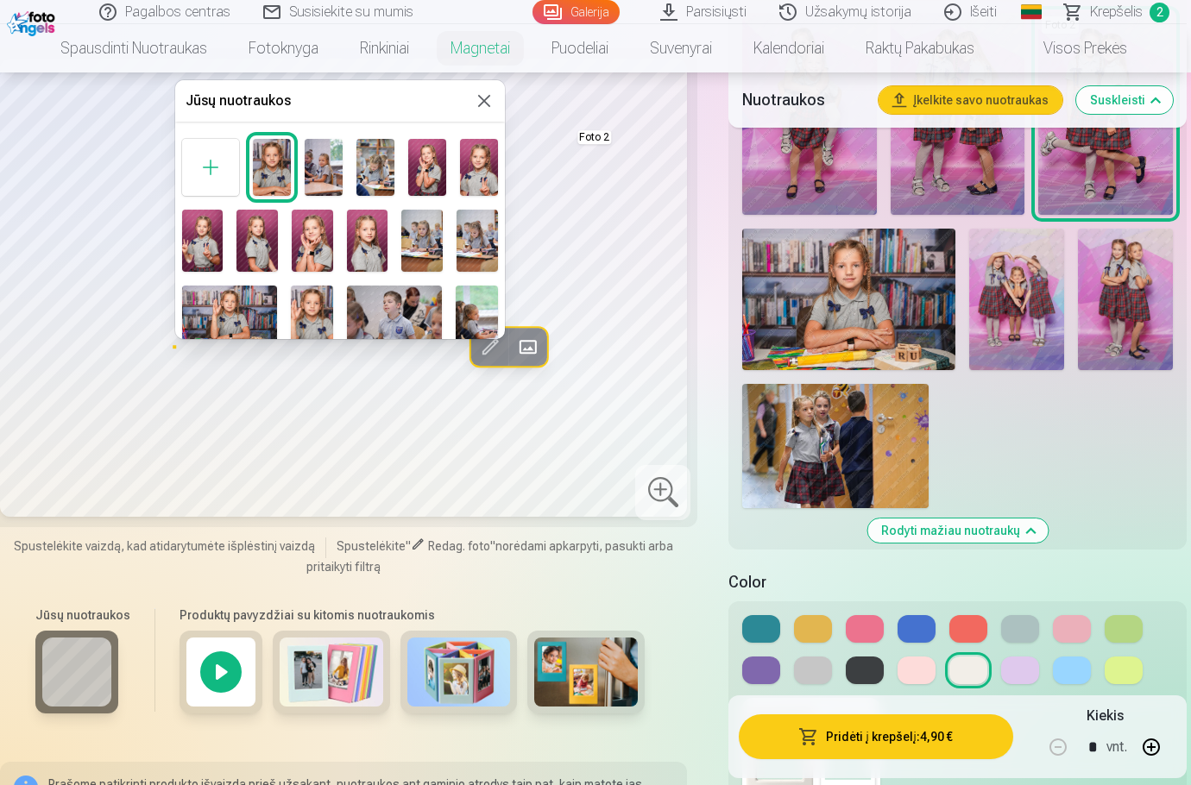
click at [311, 237] on img at bounding box center [312, 241] width 41 height 62
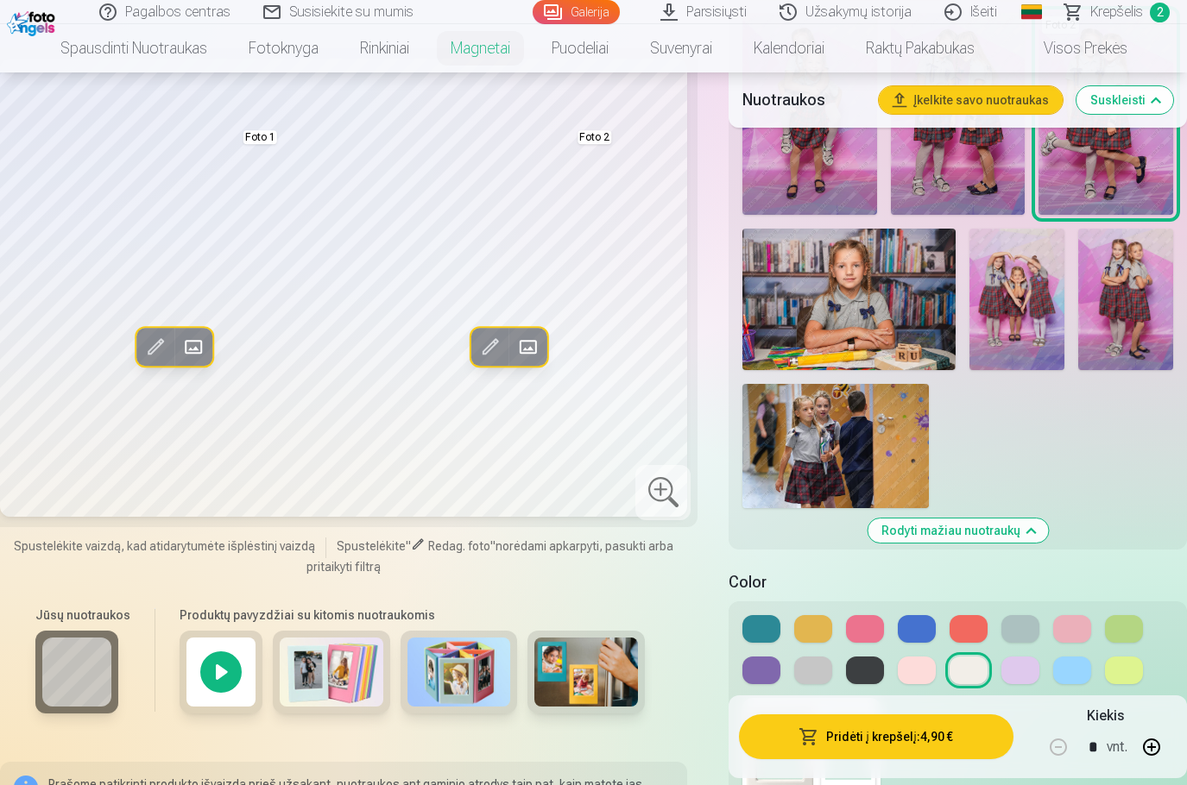
click at [916, 670] on button at bounding box center [917, 671] width 38 height 28
click at [965, 672] on button at bounding box center [968, 671] width 38 height 28
click at [1015, 618] on button at bounding box center [1020, 629] width 38 height 28
click at [808, 672] on button at bounding box center [813, 671] width 38 height 28
click at [966, 671] on button at bounding box center [968, 671] width 38 height 28
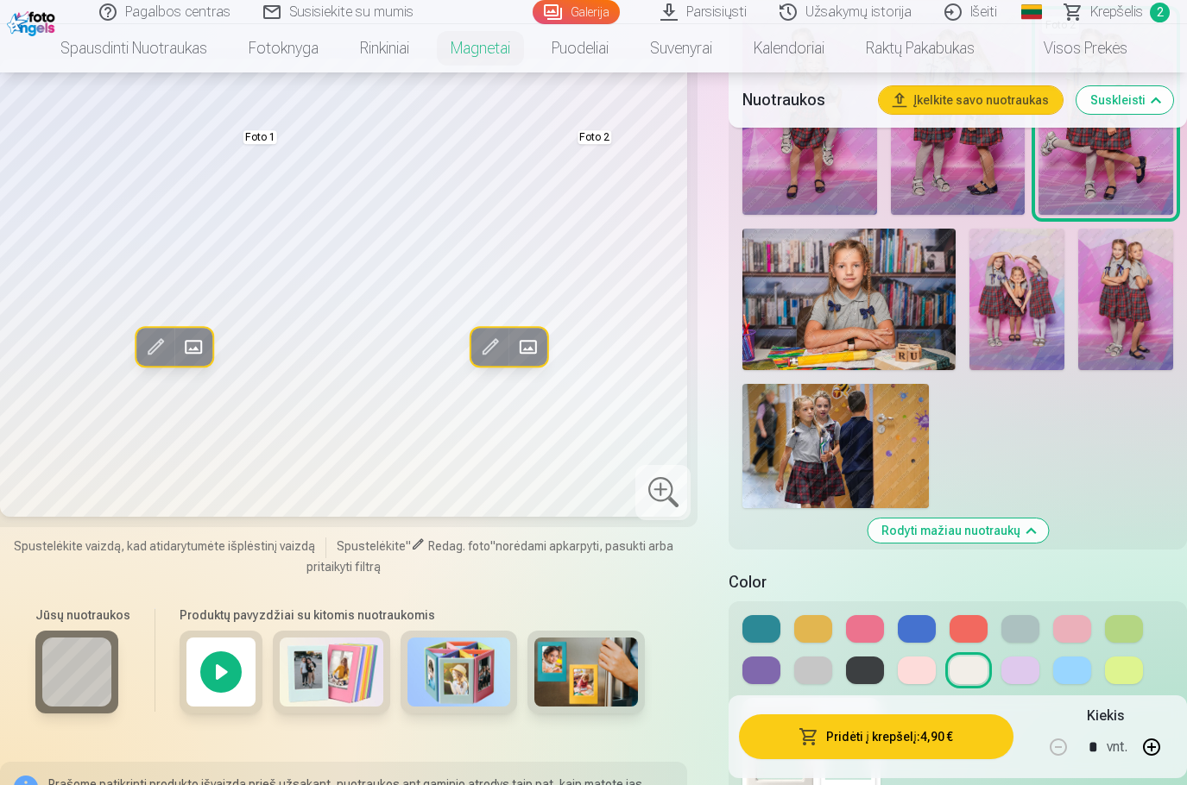
click at [902, 742] on button "Pridėti į krepšelį : 4,90 €" at bounding box center [876, 737] width 274 height 45
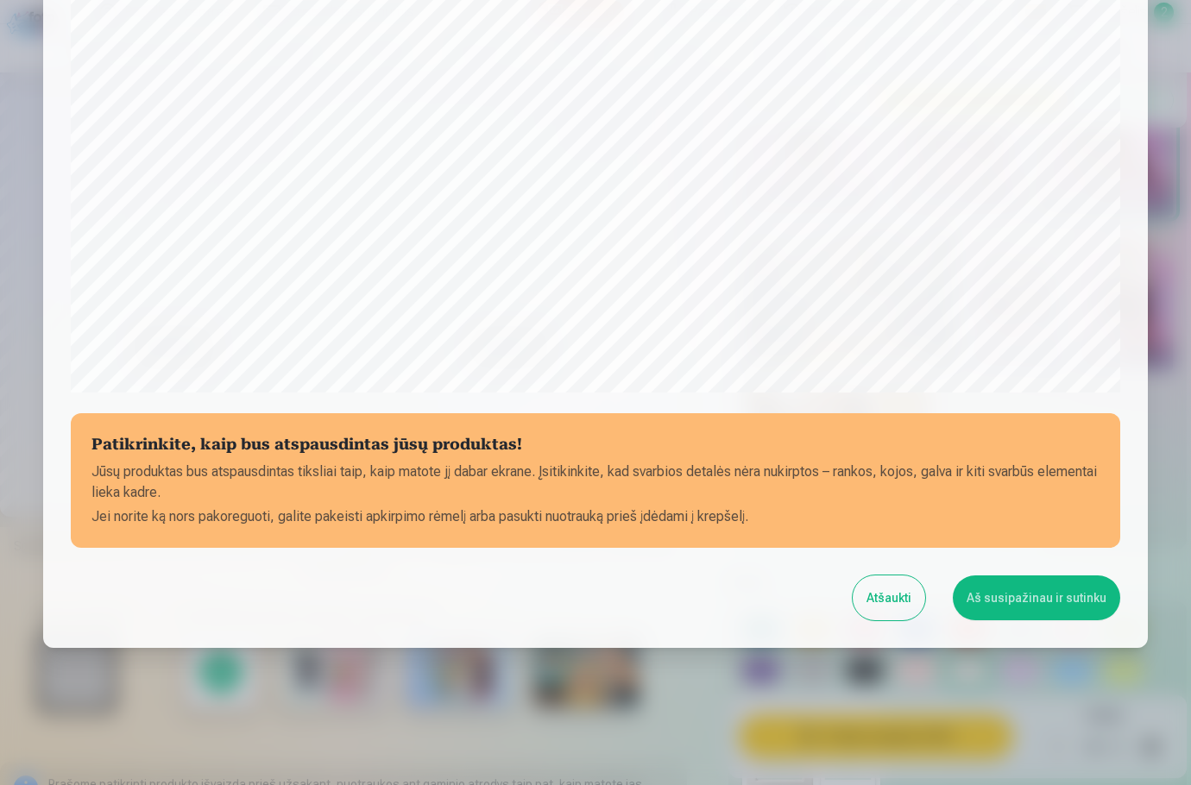
scroll to position [457, 0]
click at [1031, 596] on button "Aš susipažinau ir sutinku" at bounding box center [1036, 597] width 167 height 45
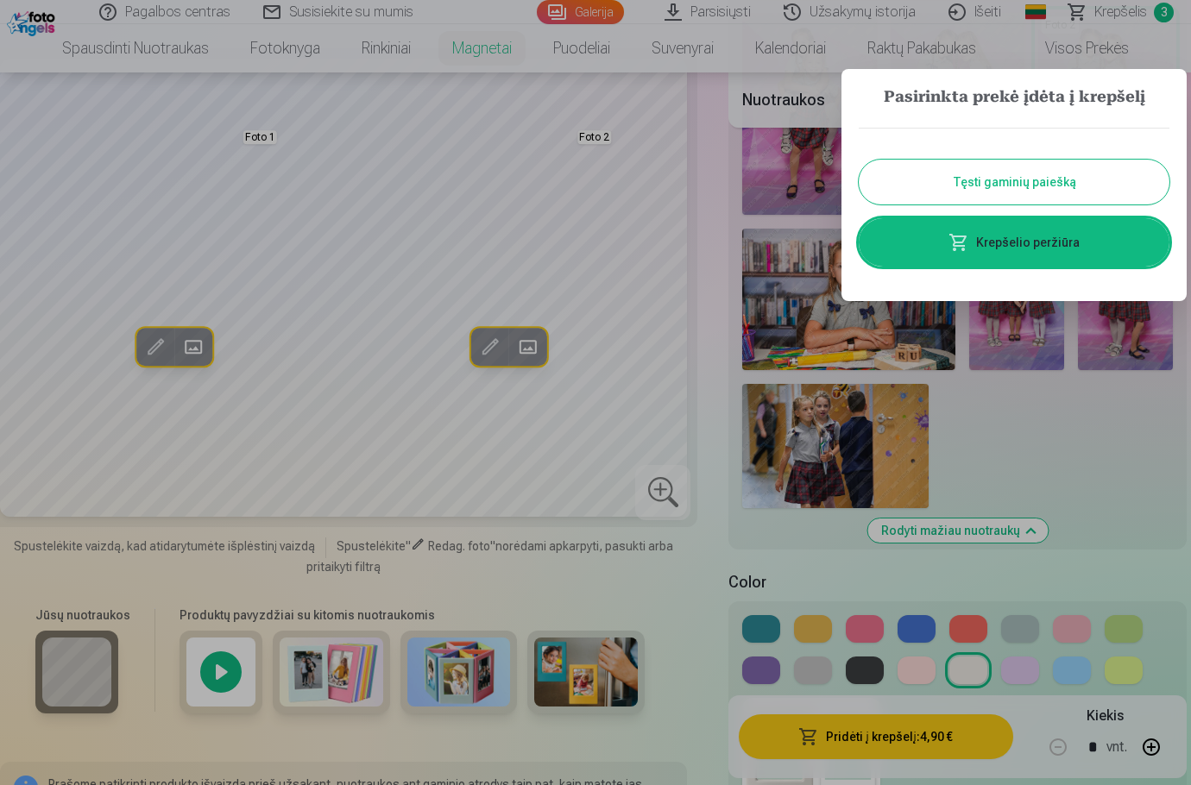
click at [1043, 243] on link "Krepšelio peržiūra" at bounding box center [1014, 242] width 311 height 48
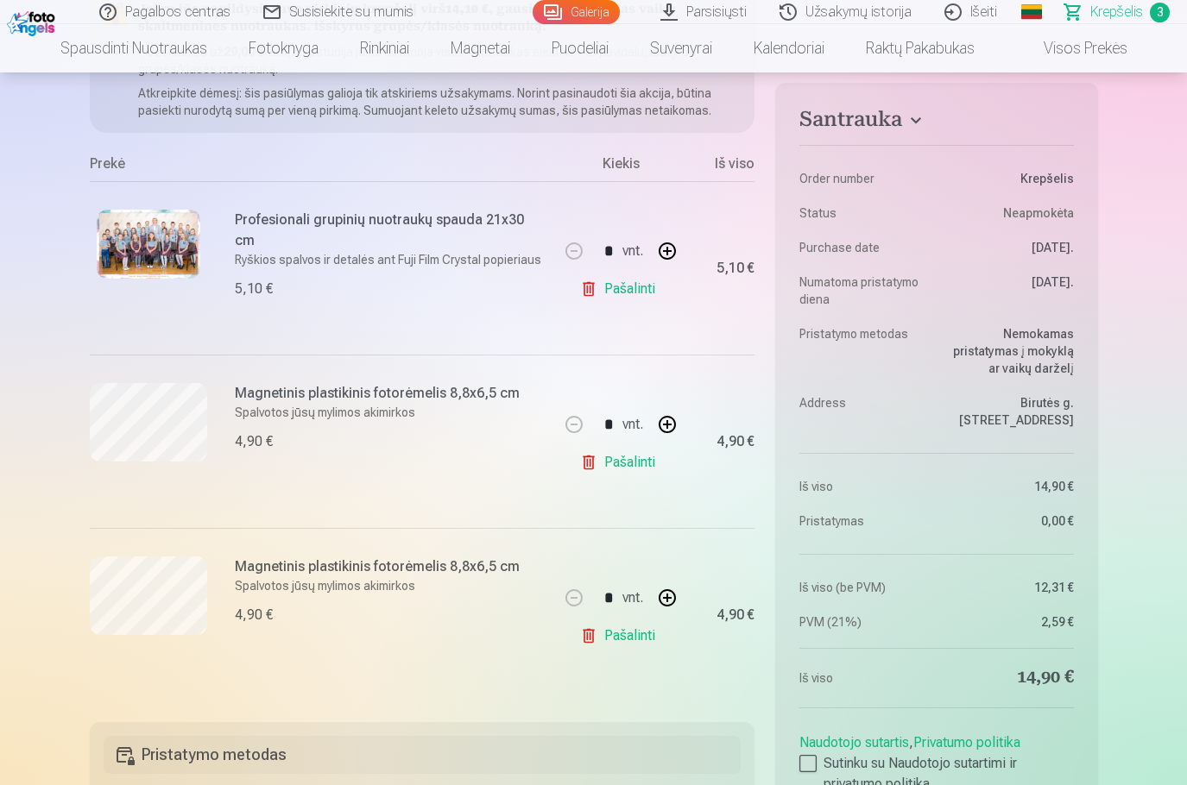
scroll to position [259, 0]
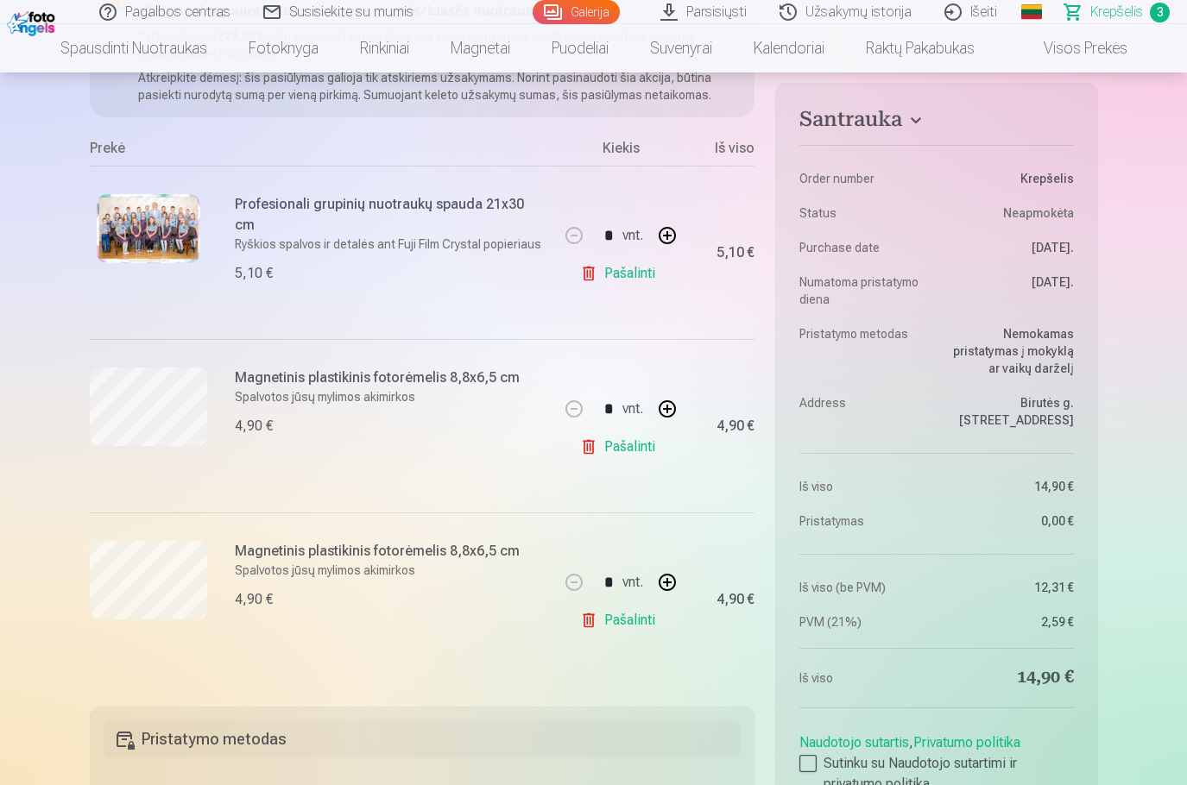
click at [637, 444] on link "Pašalinti" at bounding box center [621, 447] width 82 height 35
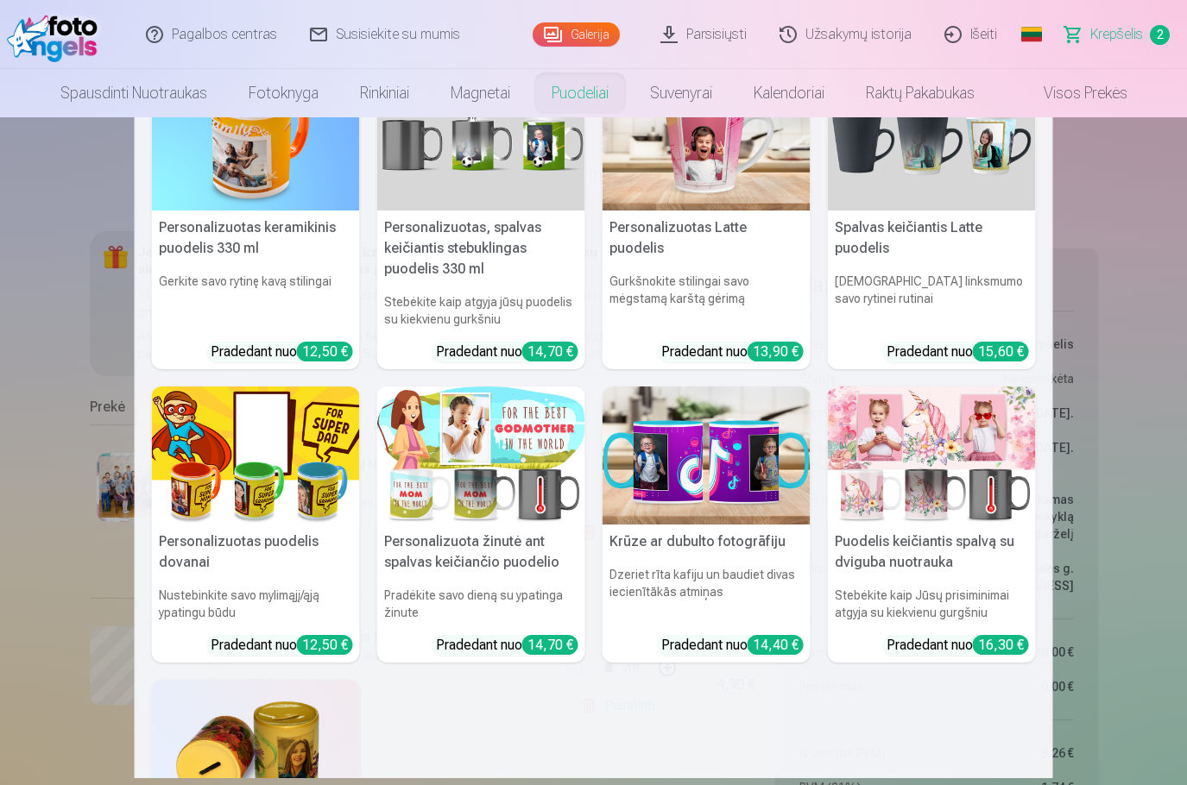
scroll to position [0, 0]
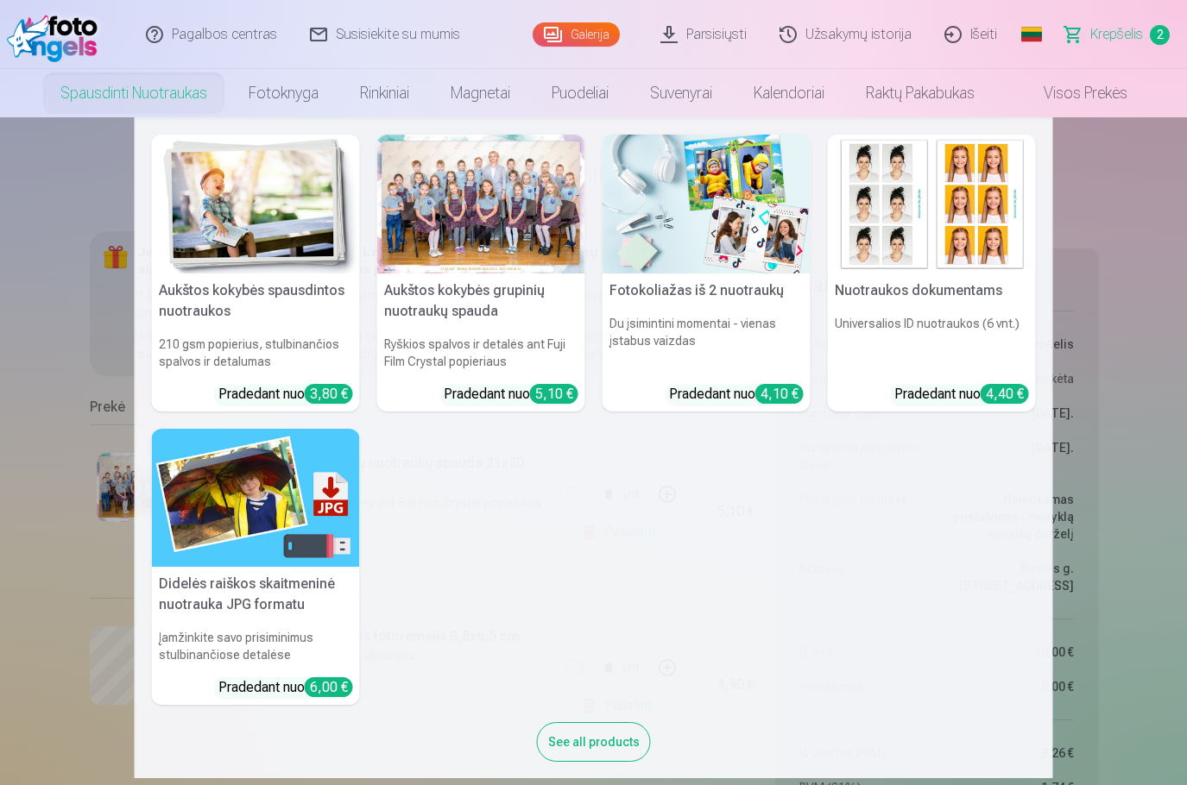
click at [152, 97] on link "Spausdinti nuotraukas" at bounding box center [134, 93] width 188 height 48
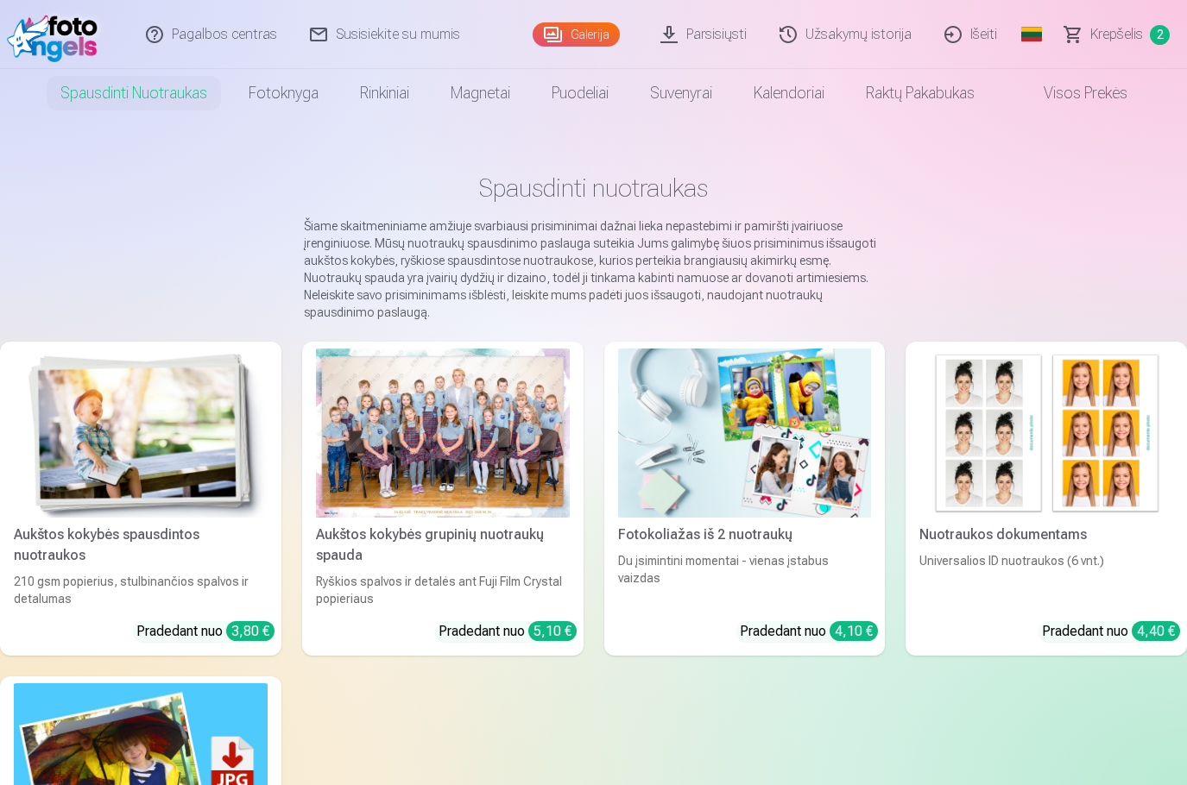
click at [171, 413] on img at bounding box center [141, 433] width 254 height 169
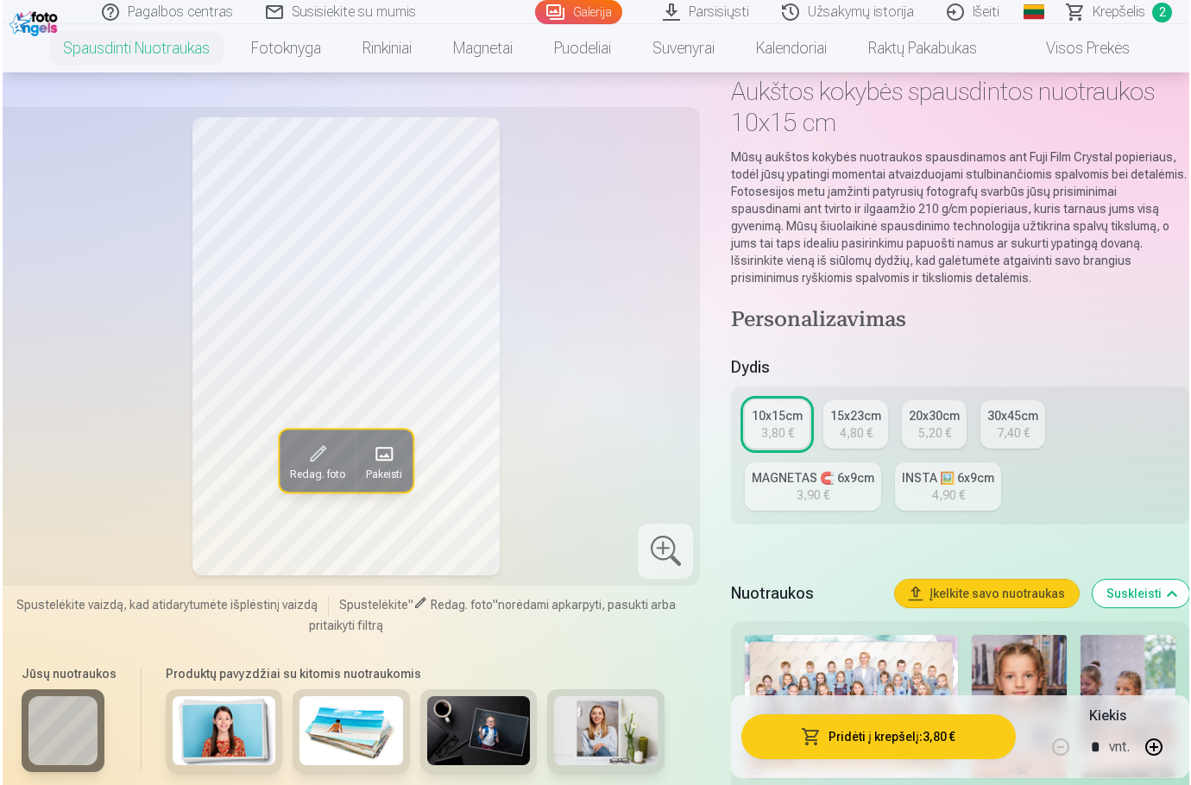
scroll to position [86, 0]
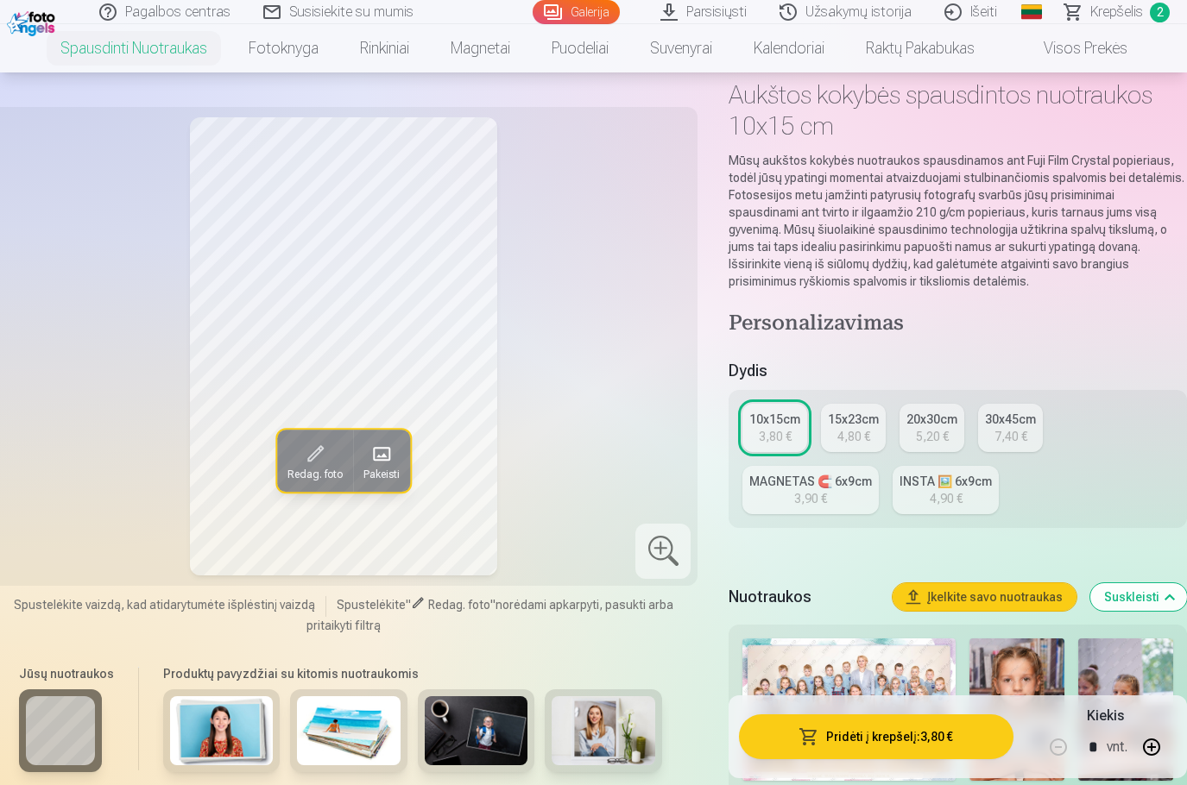
click at [379, 474] on span "Pakeisti" at bounding box center [381, 475] width 36 height 14
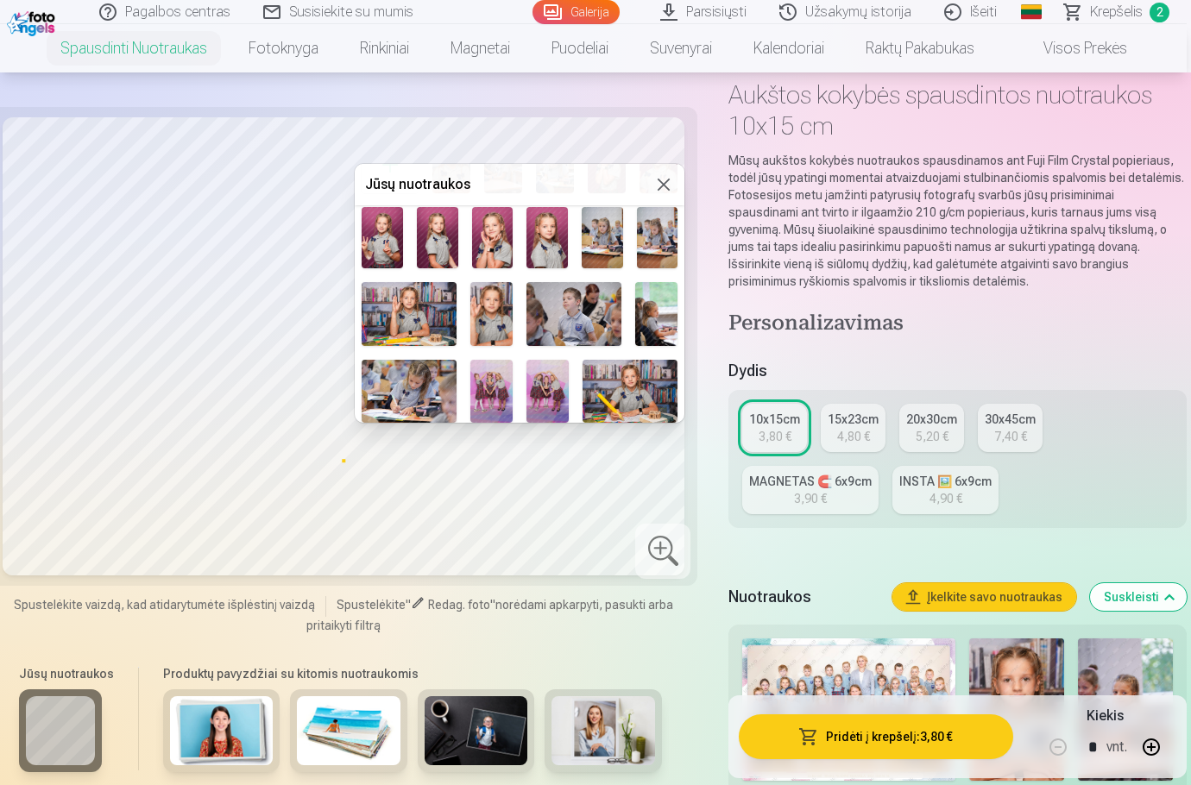
click at [632, 376] on img at bounding box center [630, 391] width 95 height 63
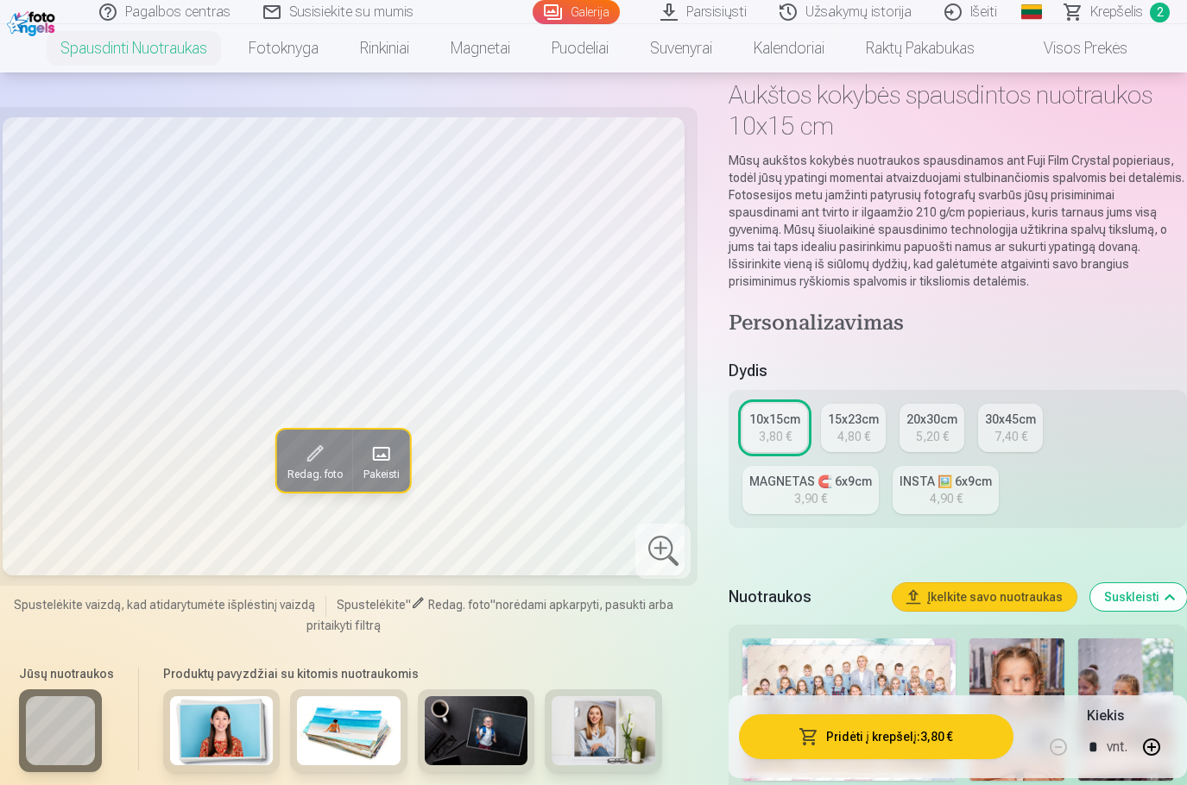
click at [857, 420] on div "15x23cm" at bounding box center [853, 419] width 51 height 17
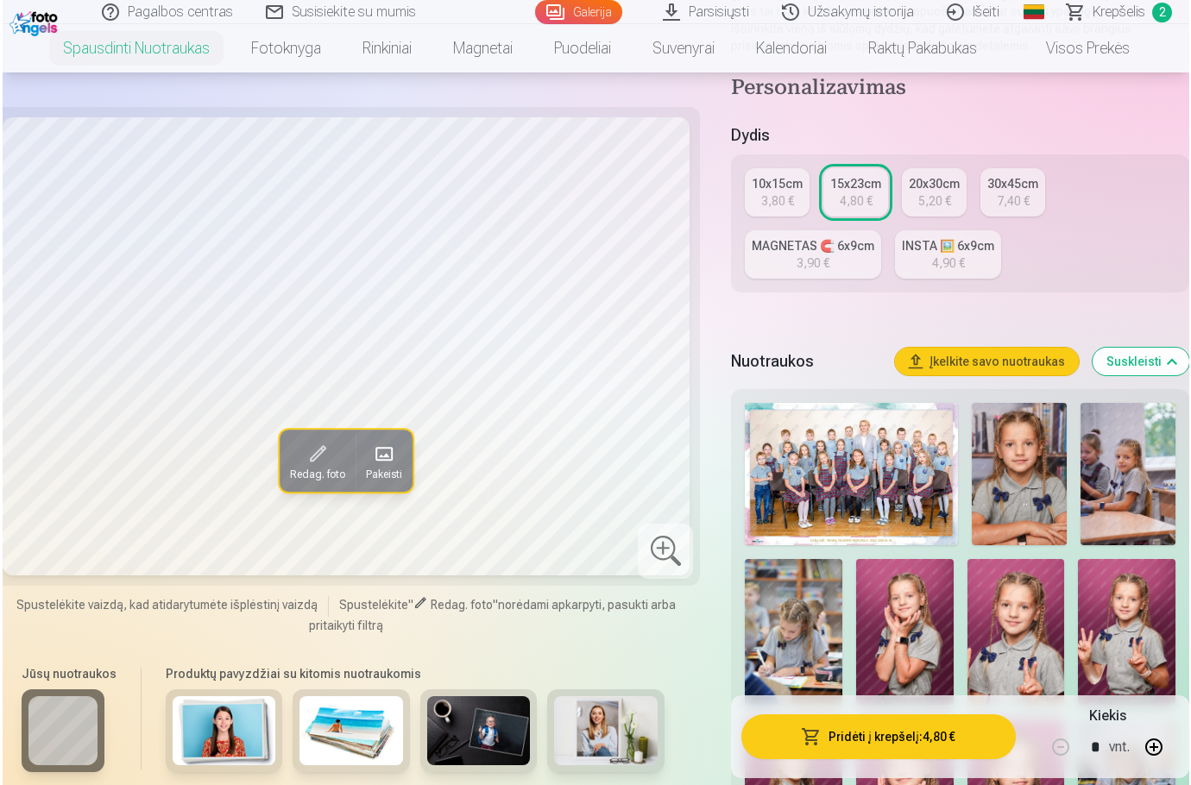
scroll to position [345, 0]
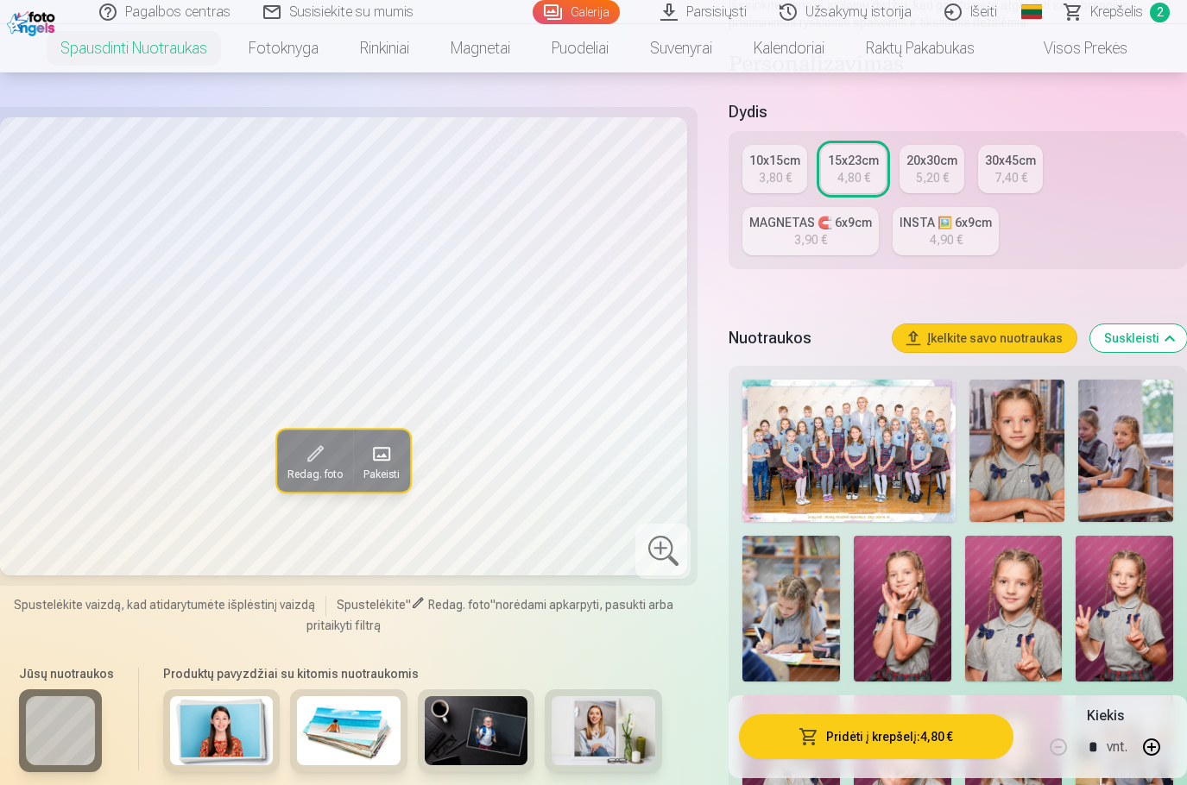
click at [885, 738] on button "Pridėti į krepšelį : 4,80 €" at bounding box center [876, 737] width 274 height 45
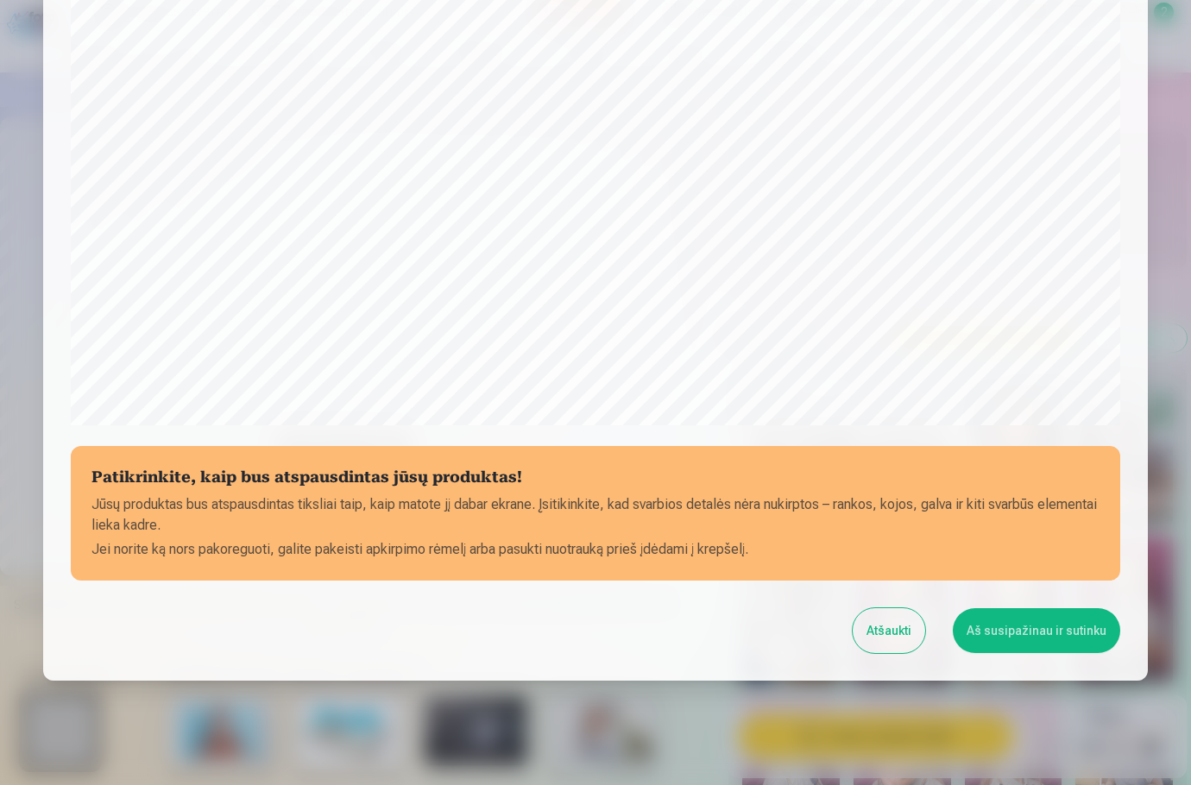
scroll to position [457, 0]
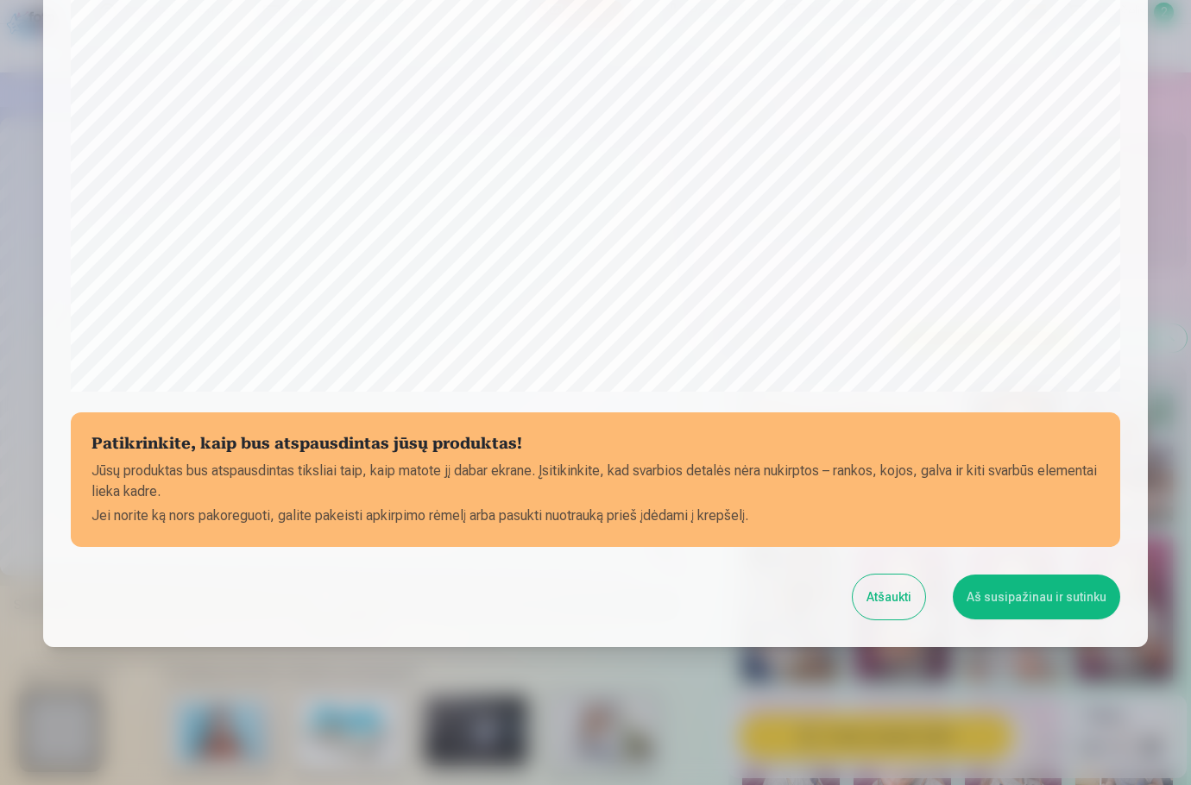
click at [1028, 602] on button "Aš susipažinau ir sutinku" at bounding box center [1036, 597] width 167 height 45
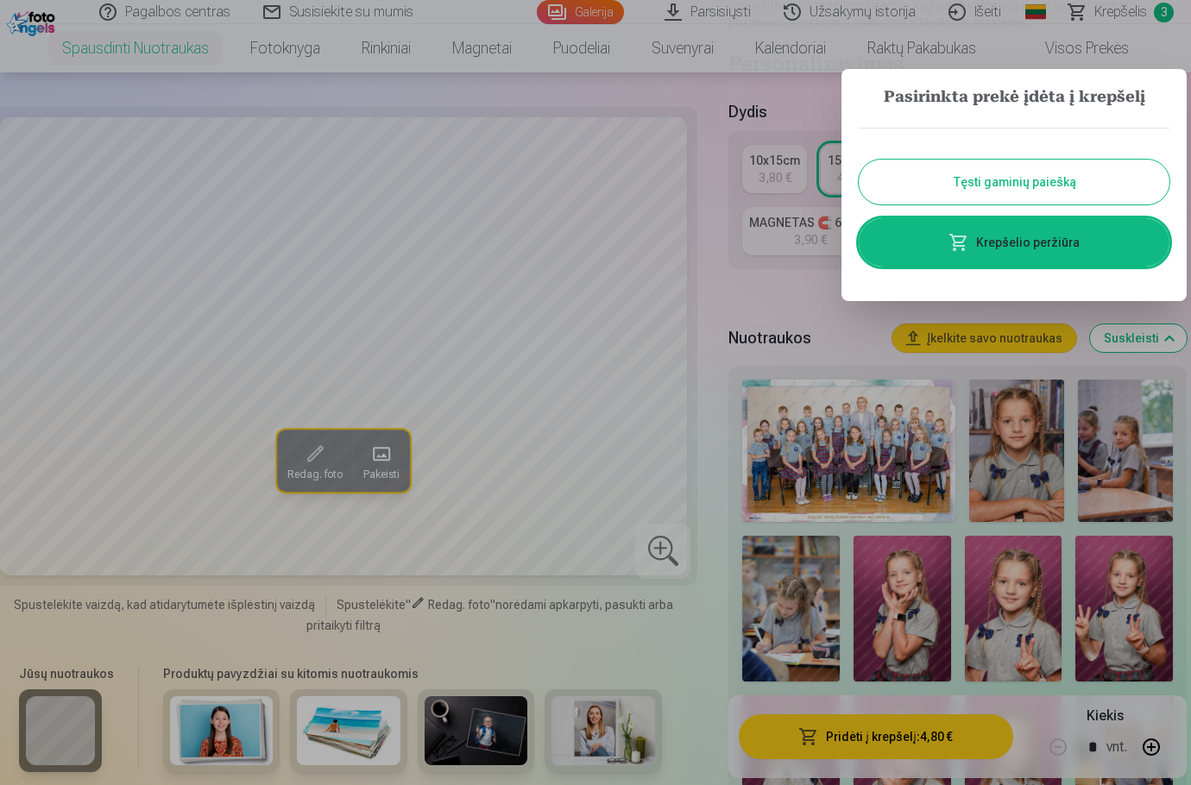
click at [965, 242] on span at bounding box center [959, 242] width 21 height 21
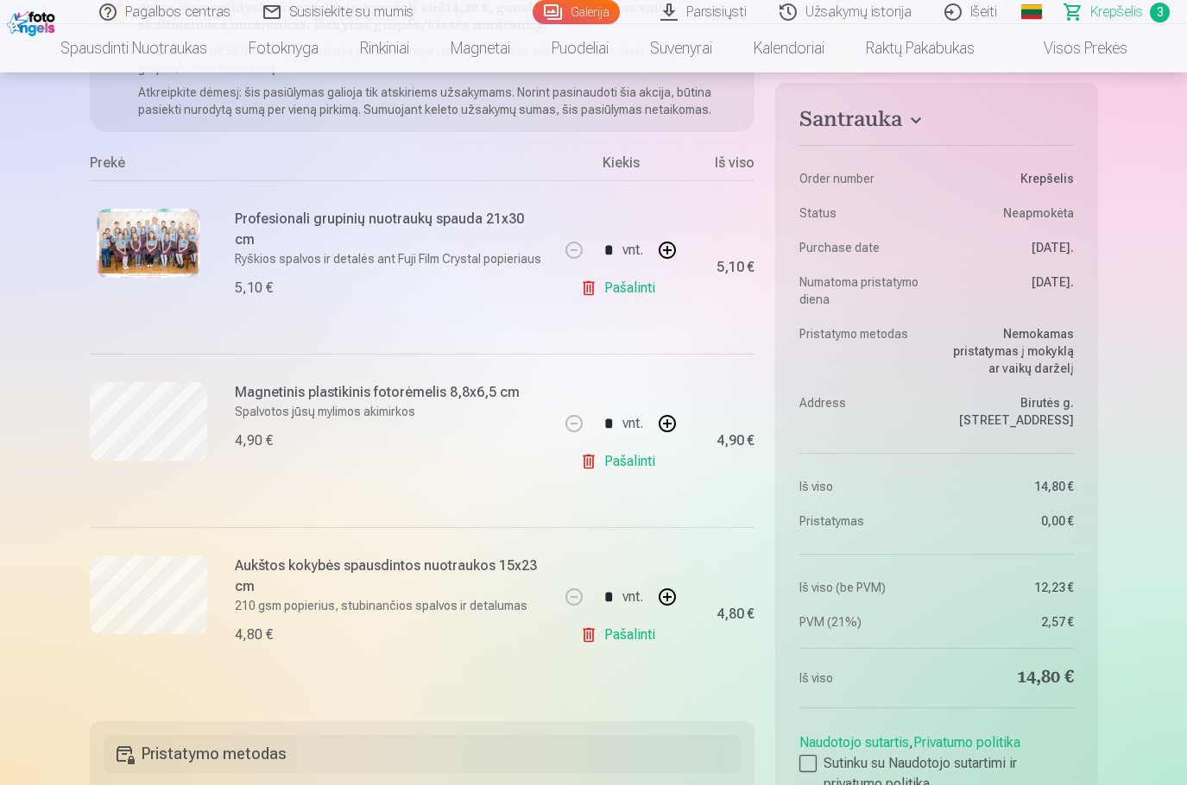
scroll to position [259, 0]
